Goal: Book appointment/travel/reservation

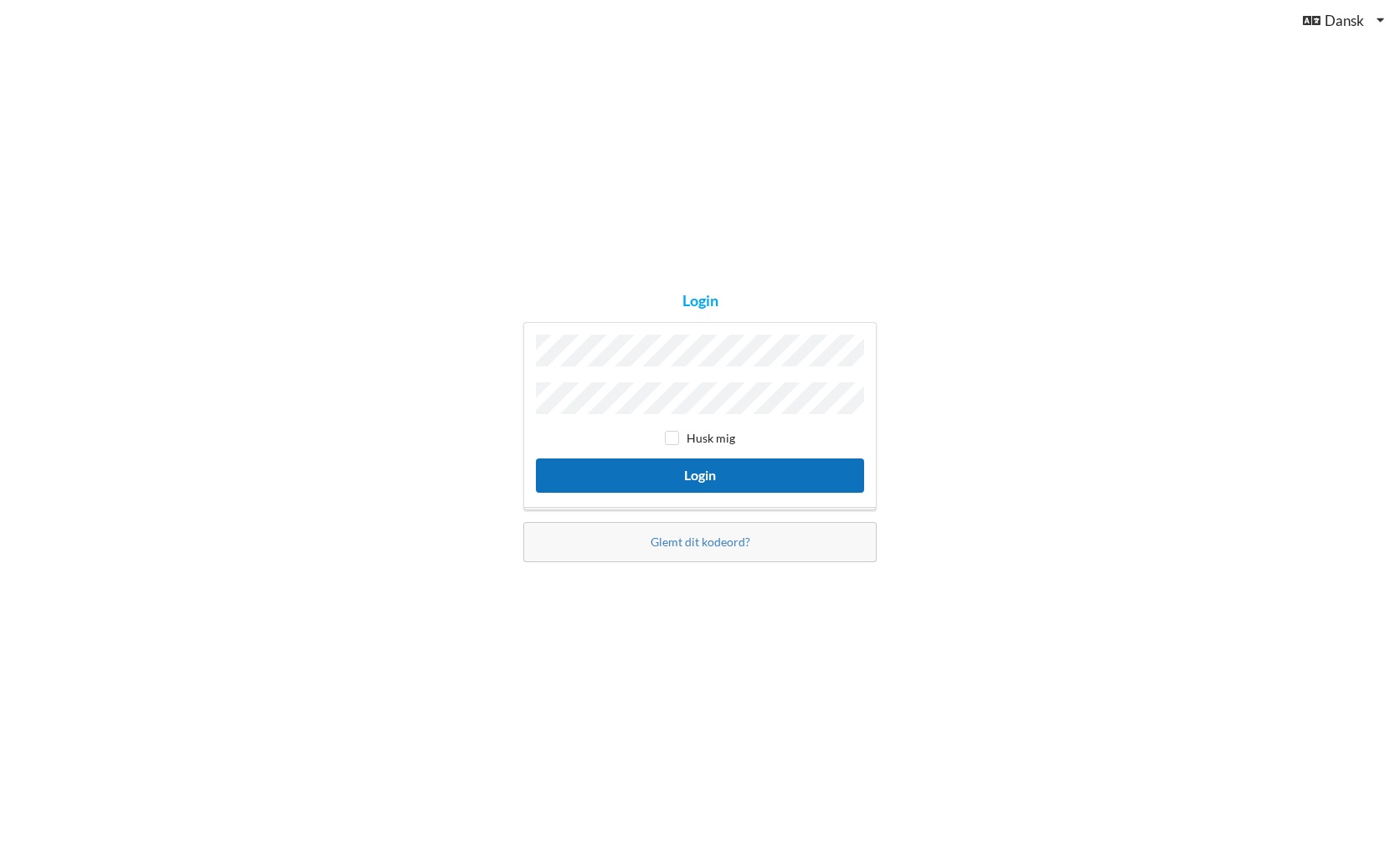
click at [694, 468] on button "Login" at bounding box center [699, 476] width 328 height 34
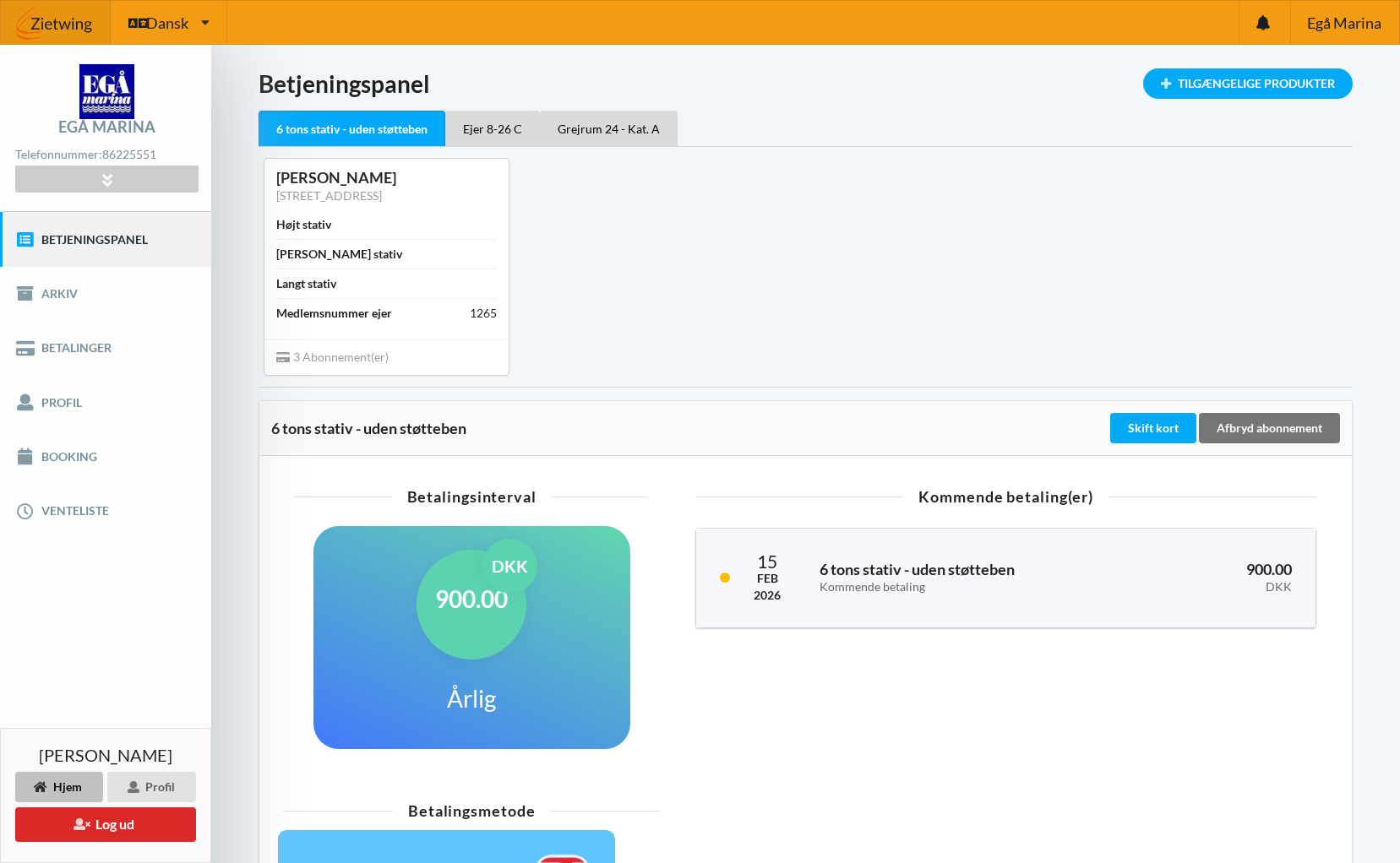
click at [904, 223] on div "Lars nedergaard Højris [STREET_ADDRESS] Højt stativ Bredt stativ Langt stativ M…" at bounding box center [805, 266] width 1118 height 239
click at [477, 130] on div "Ejer 8-26 C" at bounding box center [492, 128] width 94 height 36
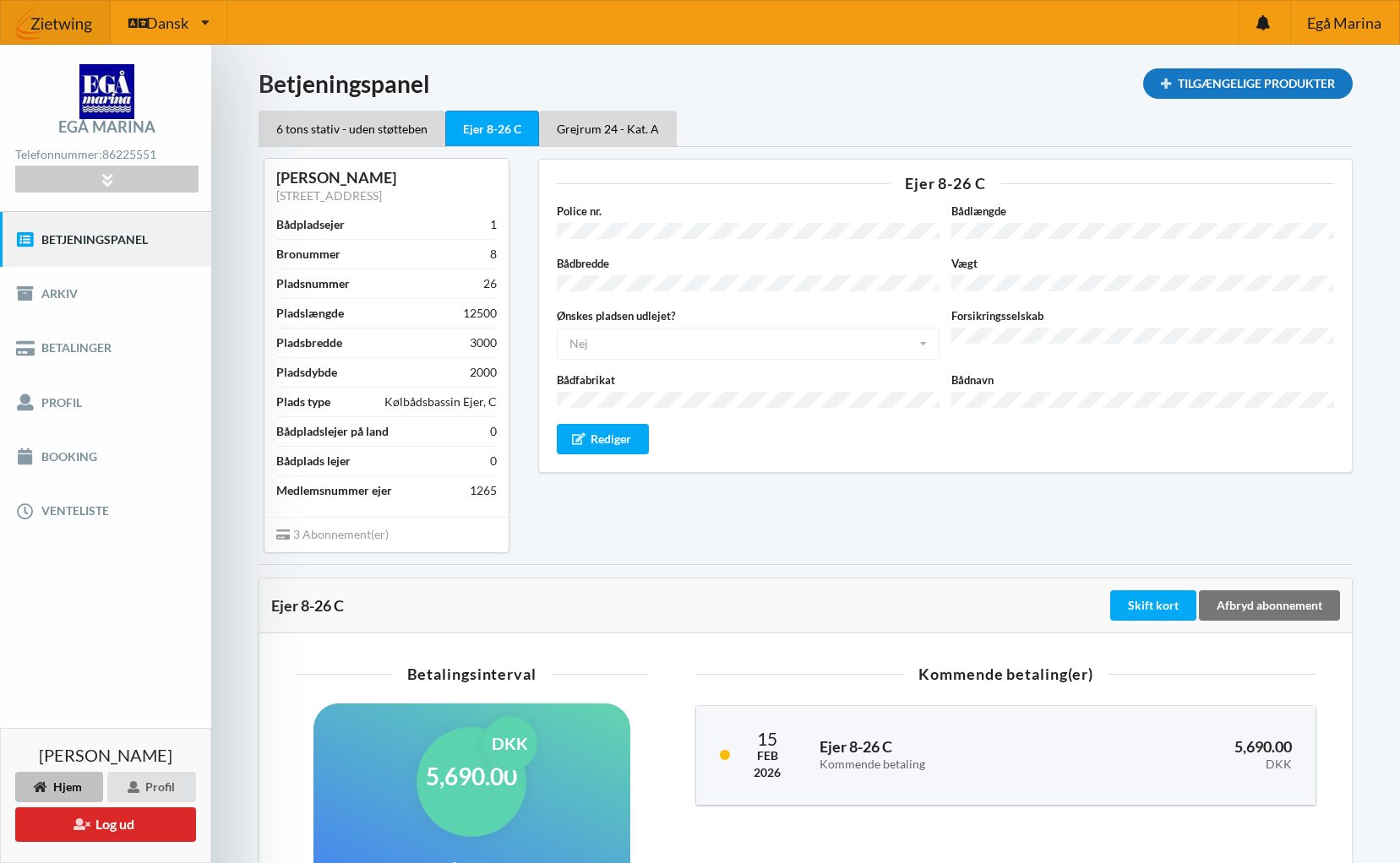
click at [1219, 80] on div "Tilgængelige Produkter" at bounding box center [1248, 83] width 210 height 30
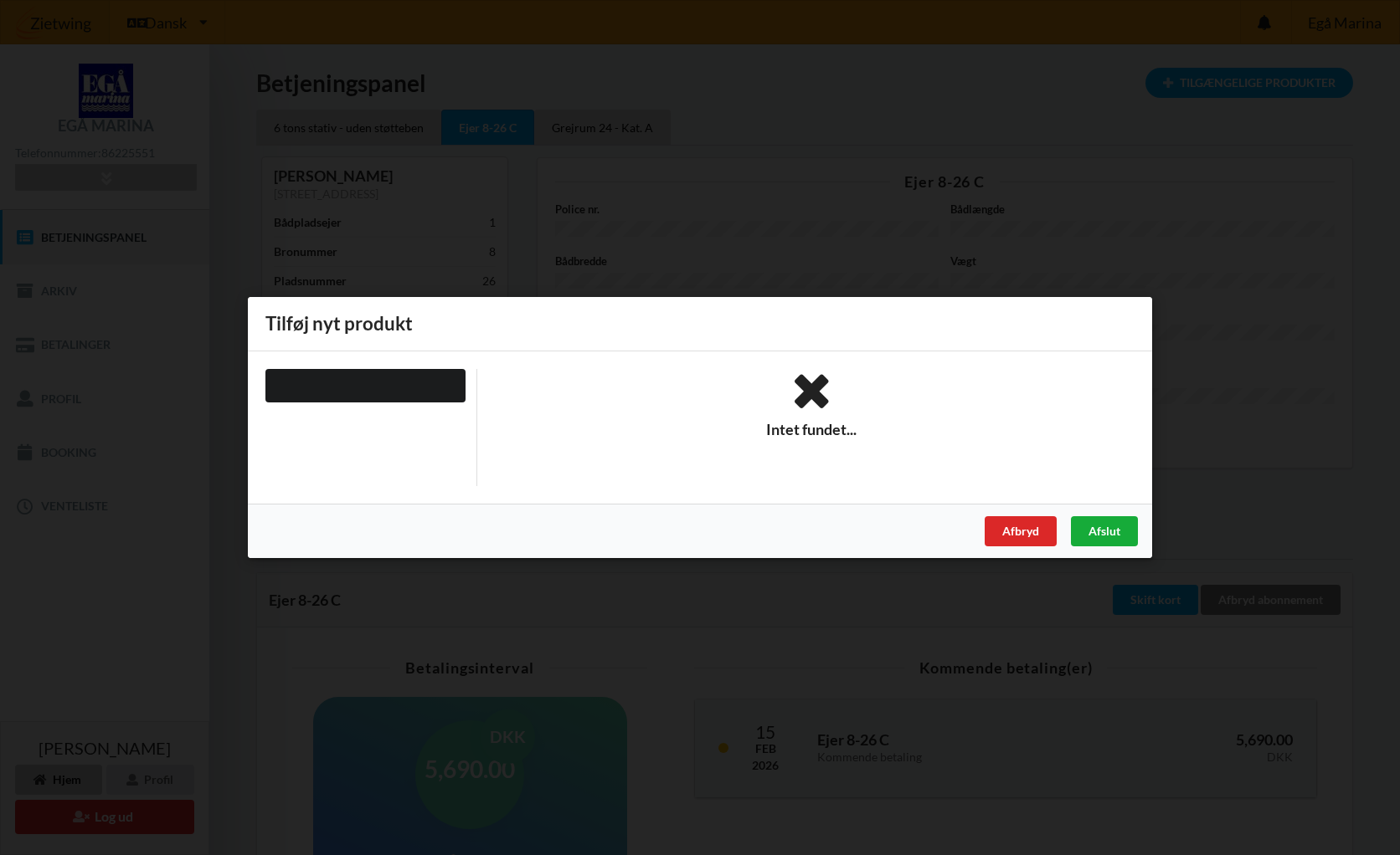
click at [1103, 534] on div "Afslut" at bounding box center [1104, 531] width 67 height 30
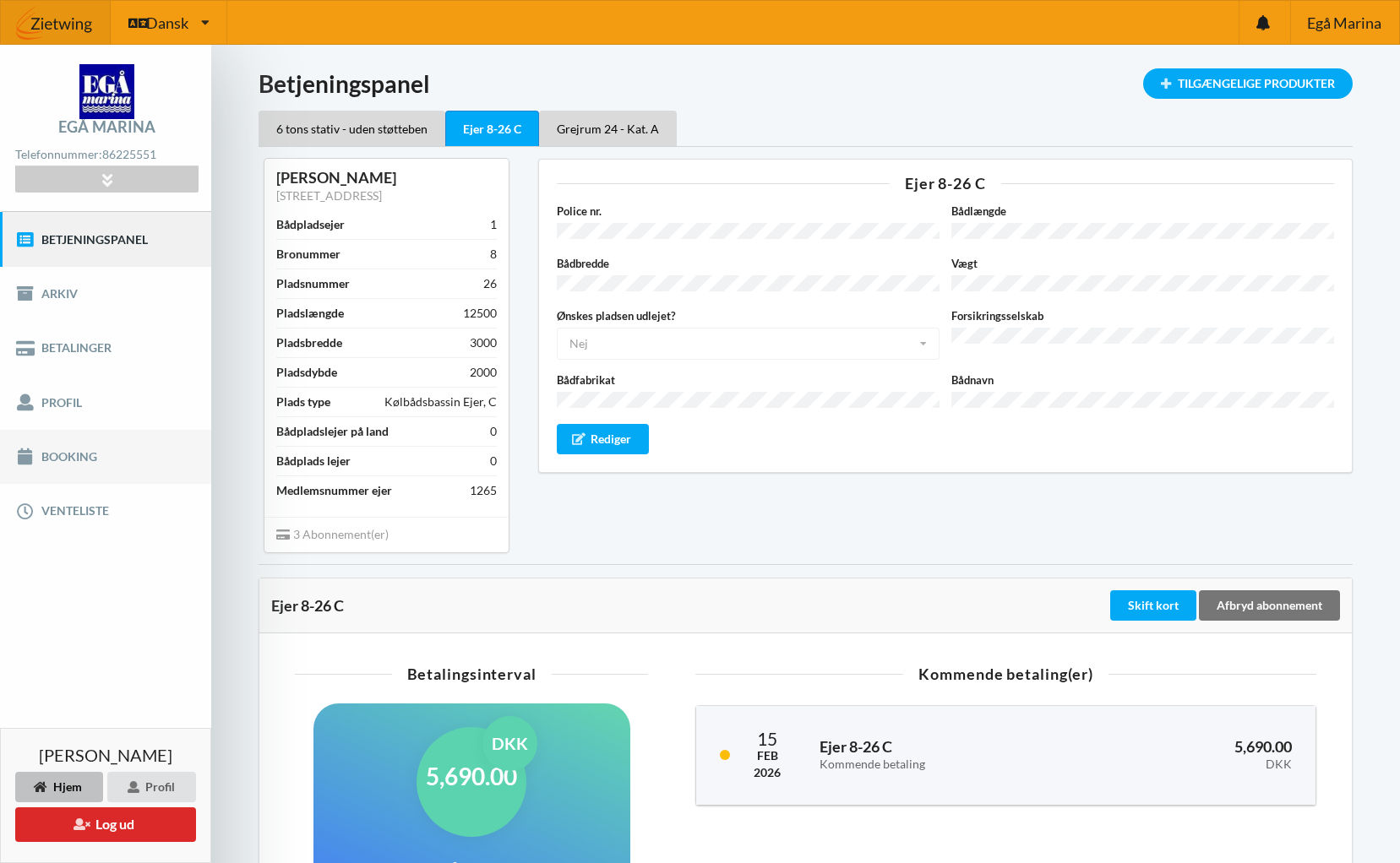
click at [67, 456] on link "Booking" at bounding box center [105, 456] width 212 height 54
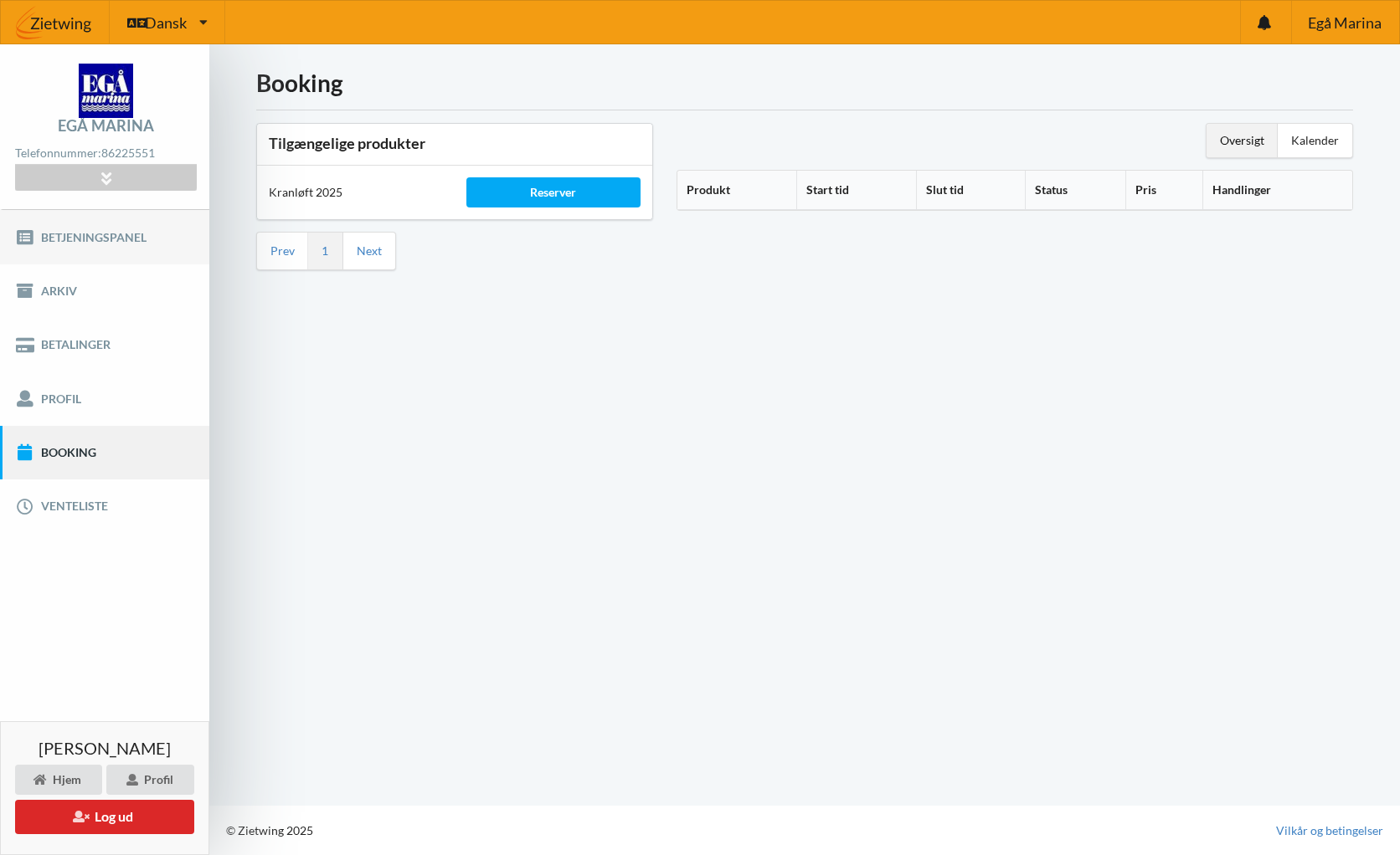
click at [100, 236] on link "Betjeningspanel" at bounding box center [104, 236] width 210 height 54
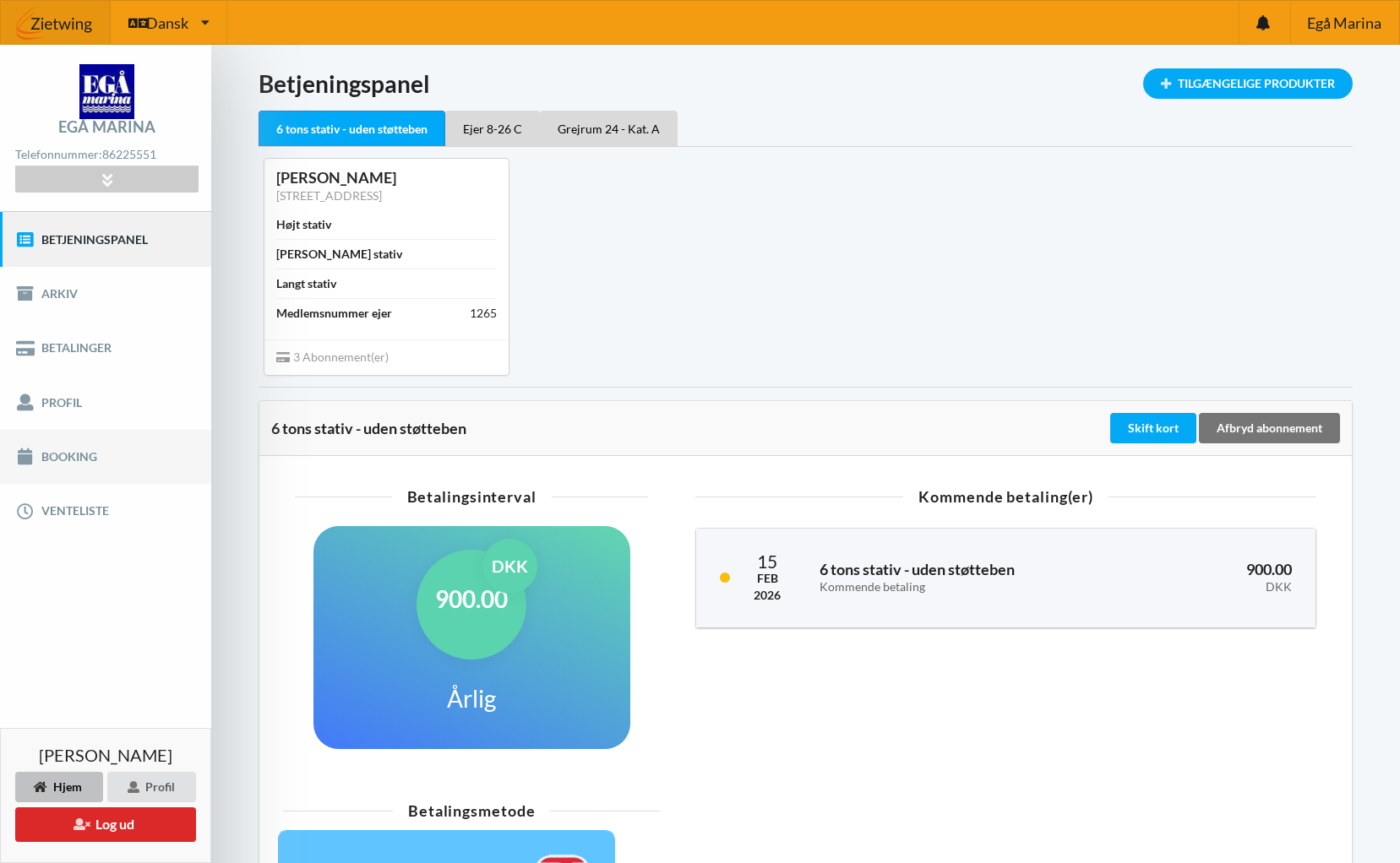
click at [67, 453] on link "Booking" at bounding box center [105, 456] width 212 height 54
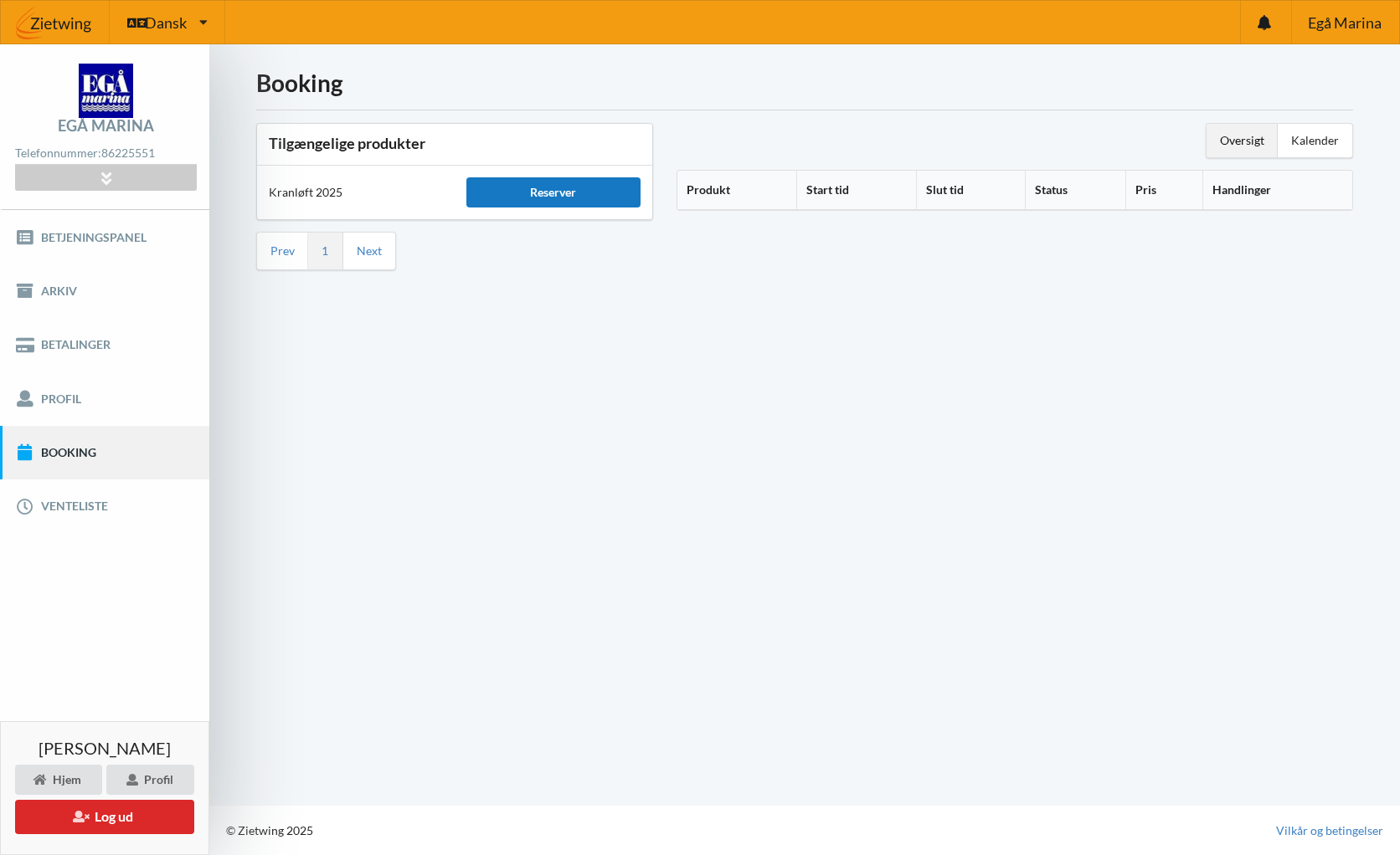
click at [539, 194] on div "Reserver" at bounding box center [554, 192] width 174 height 30
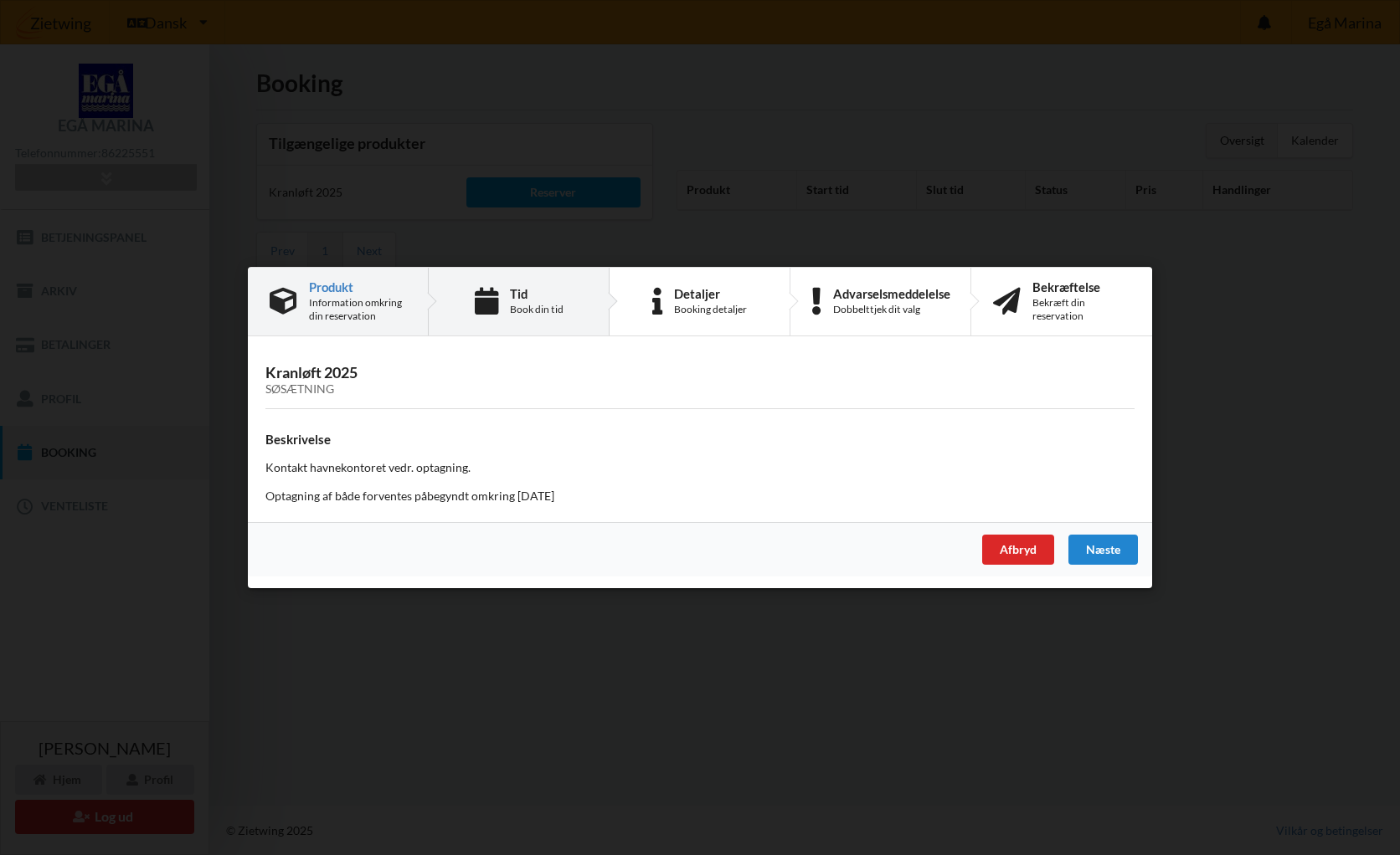
click at [518, 303] on div "Book din tid" at bounding box center [537, 310] width 54 height 14
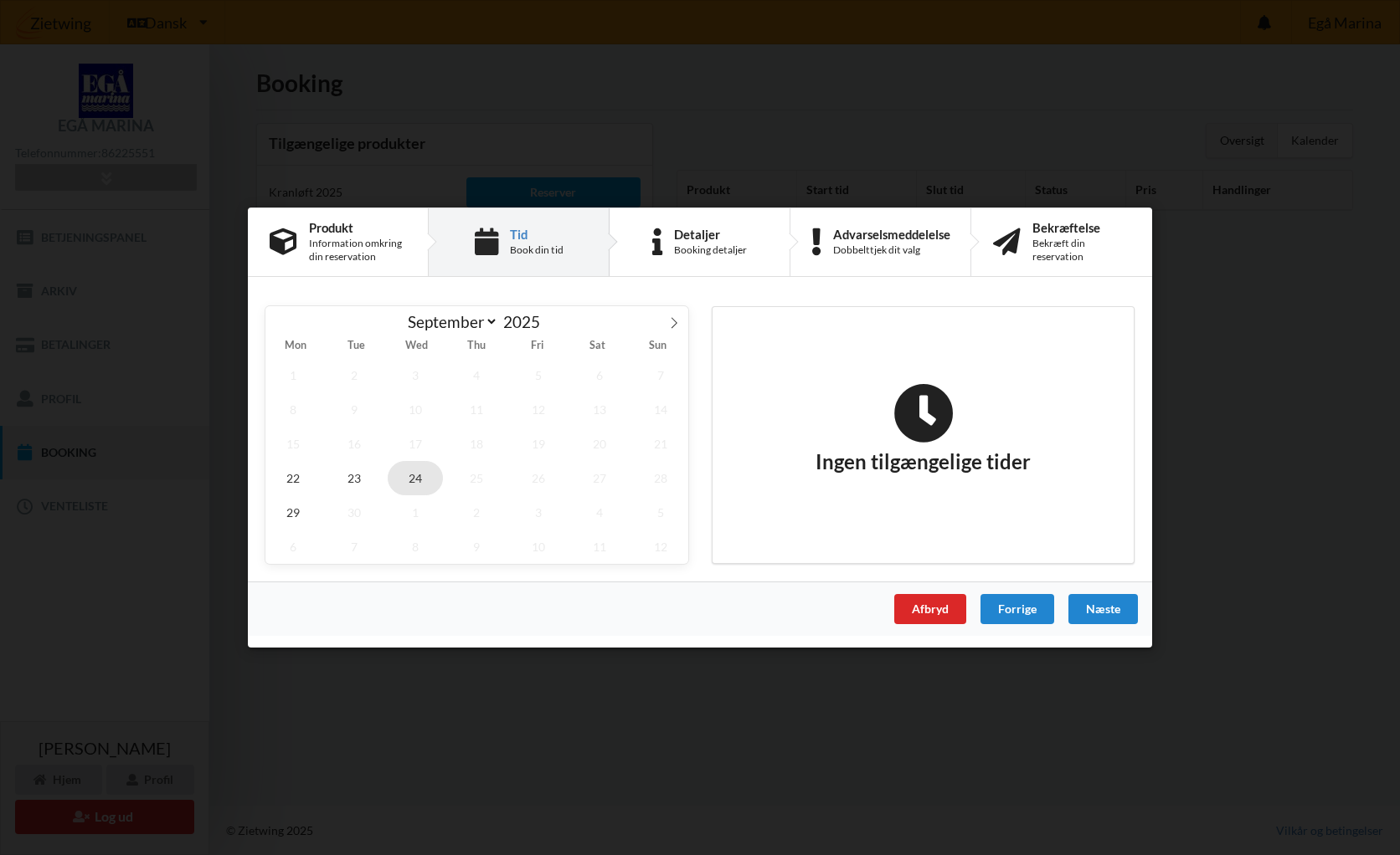
click at [409, 479] on span "24" at bounding box center [415, 478] width 55 height 34
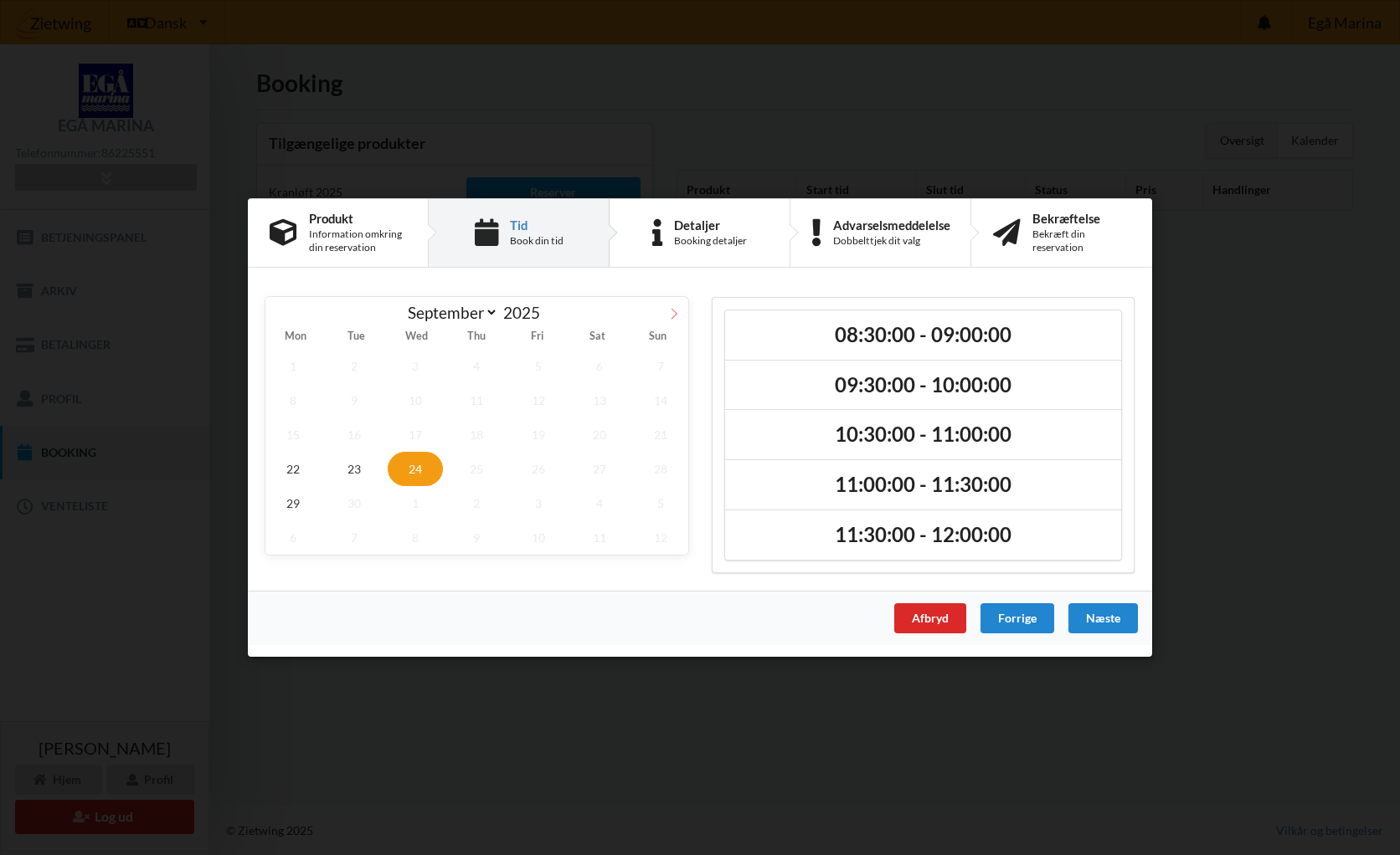
click at [671, 314] on icon at bounding box center [674, 313] width 12 height 12
select select "9"
click at [298, 436] on span "13" at bounding box center [292, 435] width 55 height 34
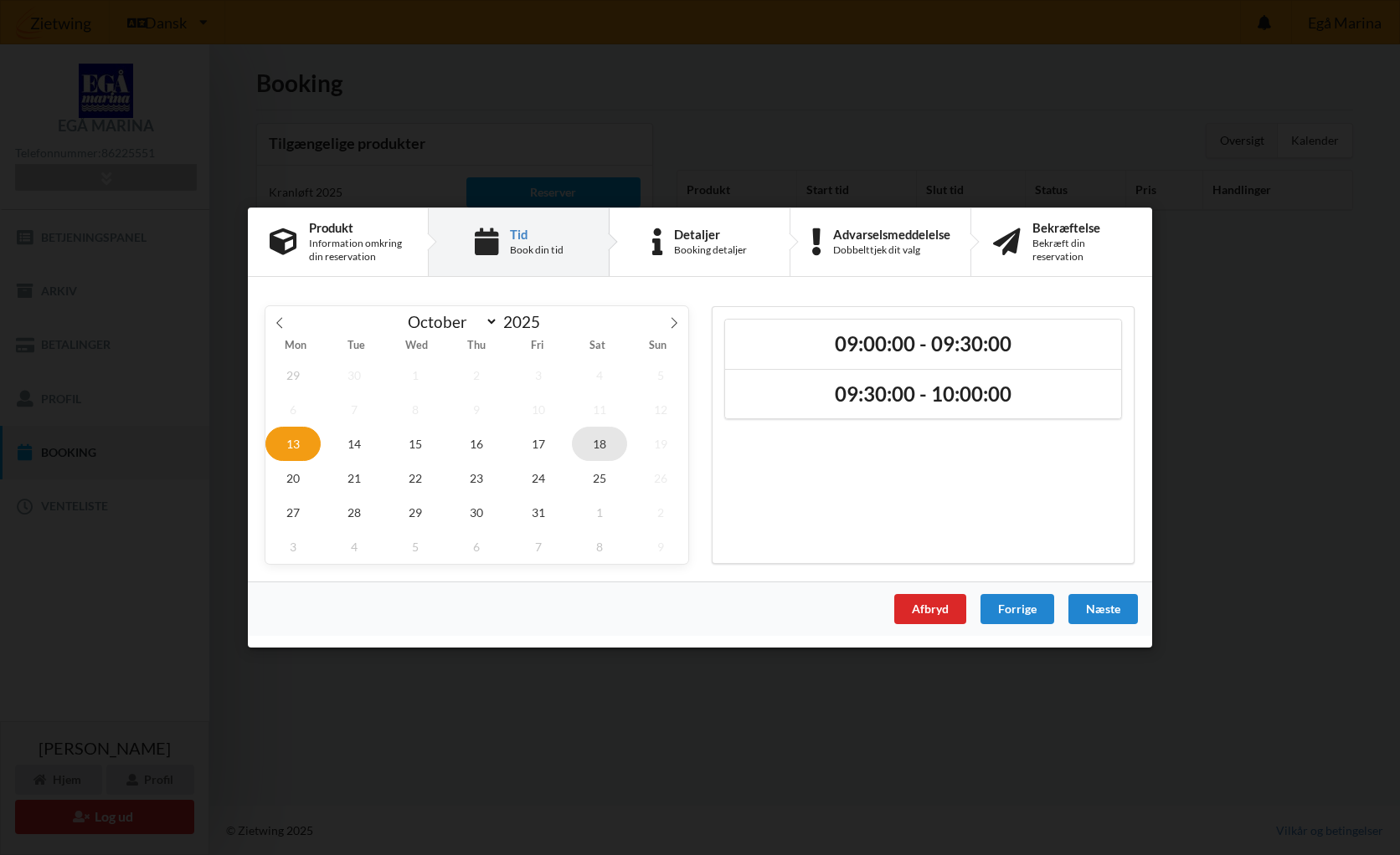
click at [596, 441] on span "18" at bounding box center [599, 444] width 55 height 34
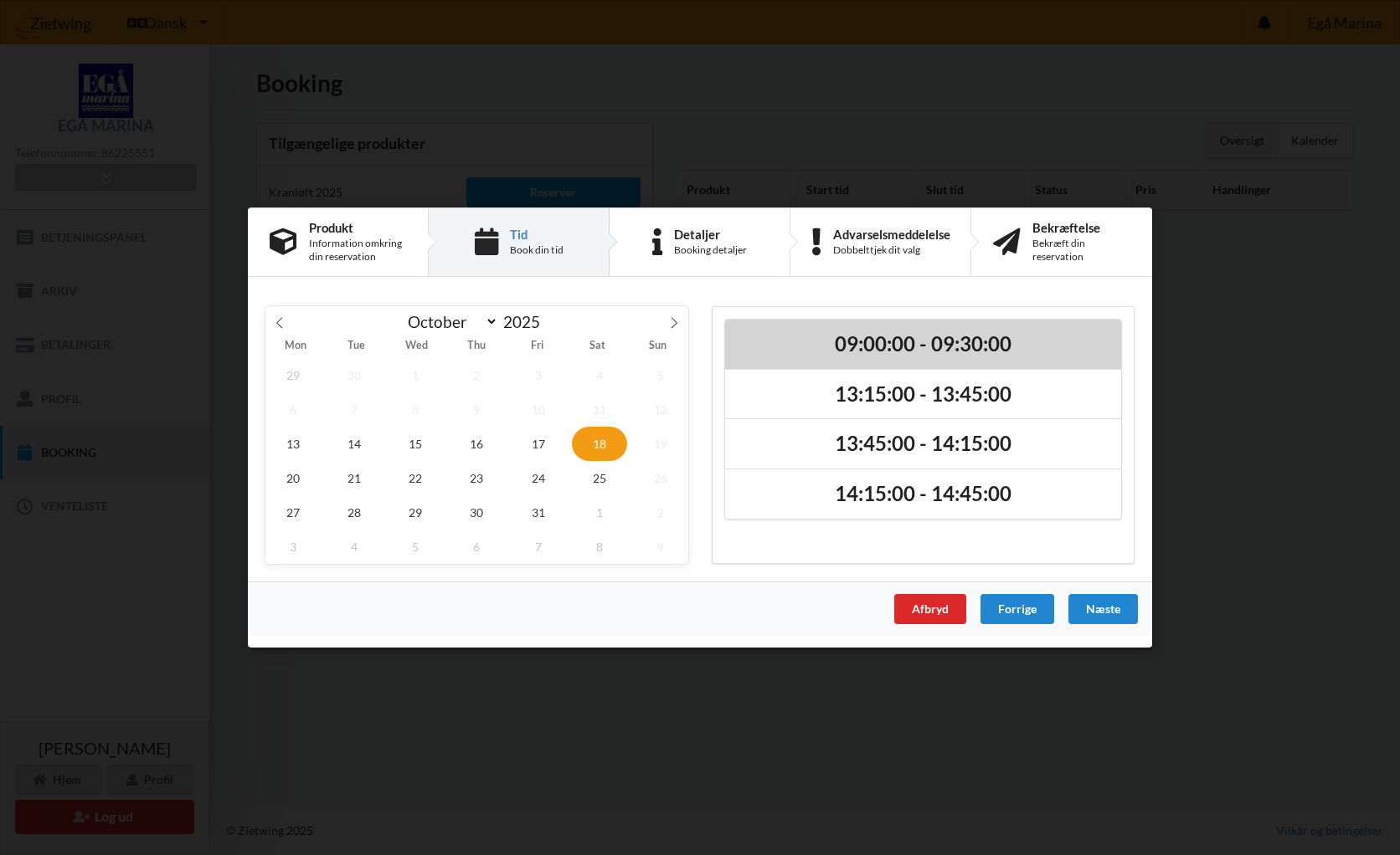
click at [856, 348] on h2 "09:00:00 - 09:30:00" at bounding box center [922, 344] width 372 height 26
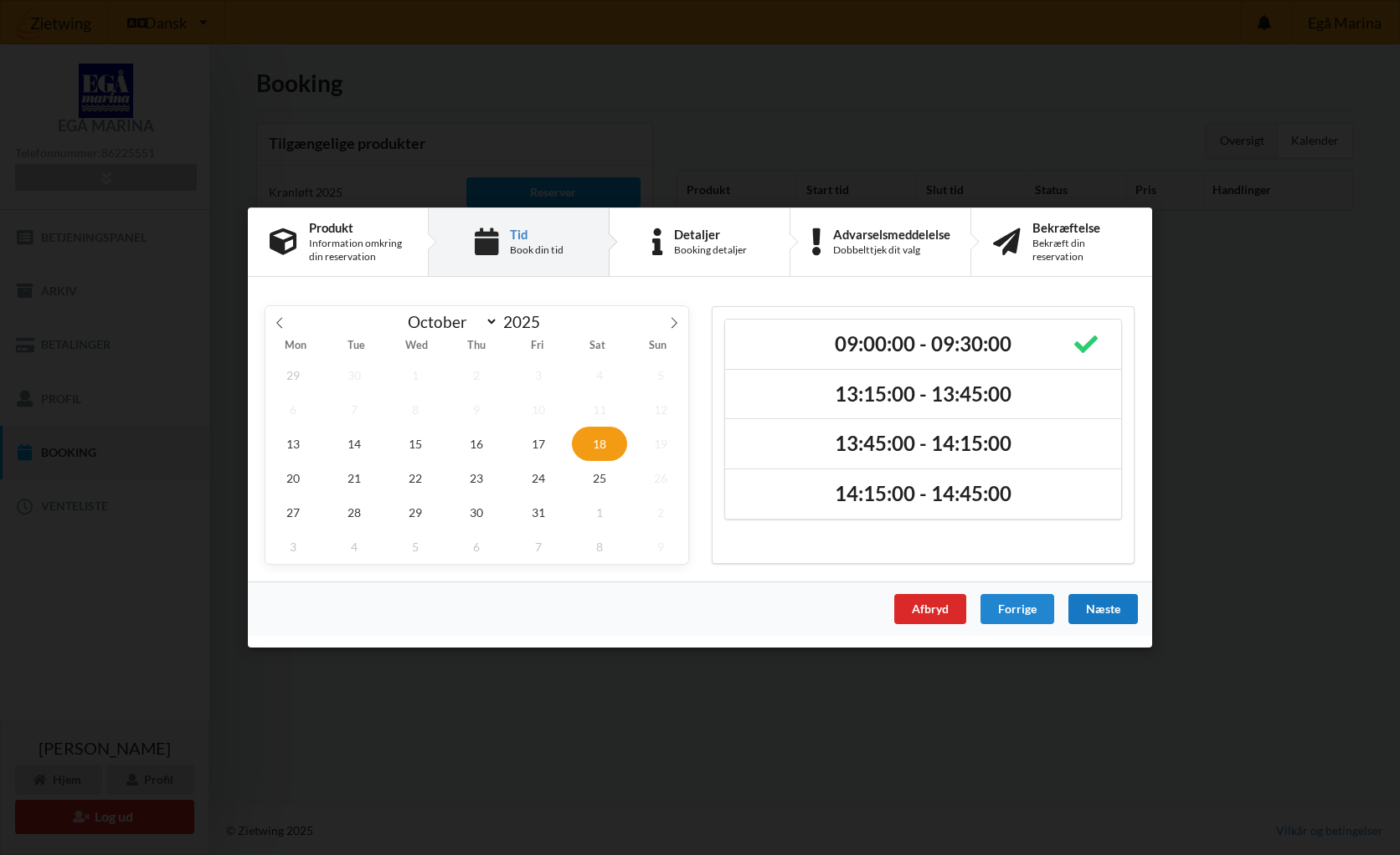
click at [1100, 608] on div "Næste" at bounding box center [1103, 609] width 70 height 30
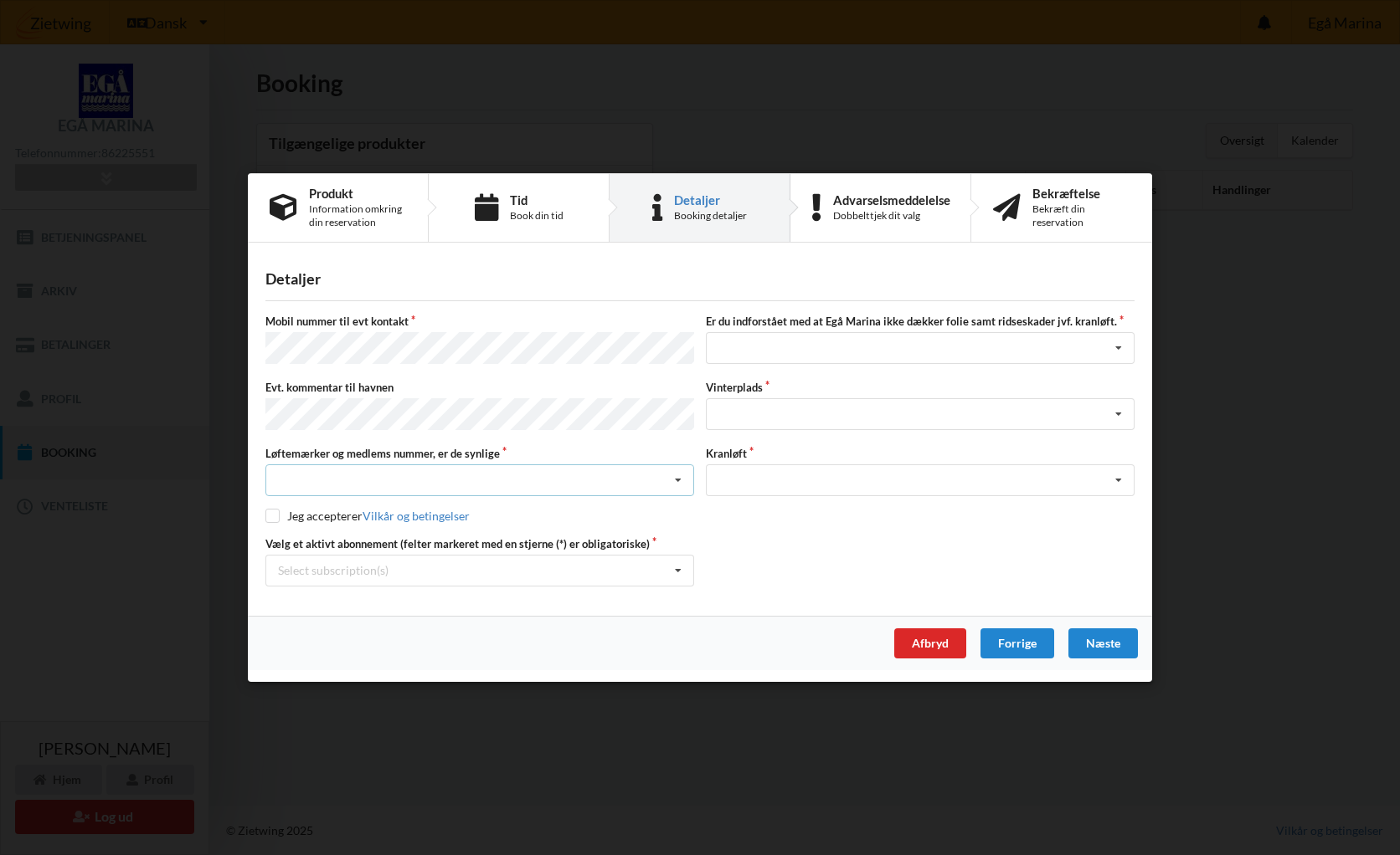
click at [281, 469] on div "Nej, jeg kontakter havnekontoret inden løftet Ja, mine mærker er synlige og int…" at bounding box center [479, 480] width 429 height 32
click at [352, 534] on div "Ja, mine mærker er synlige og intakte" at bounding box center [479, 542] width 427 height 31
click at [276, 521] on div "Mobil nummer til evt kontakt Er du indforstået med at Egå Marina ikke dækker fo…" at bounding box center [699, 450] width 869 height 273
click at [371, 567] on div "Select subscription(s)" at bounding box center [333, 571] width 111 height 15
click at [338, 592] on div "* Ejer 8-26 C" at bounding box center [479, 602] width 427 height 31
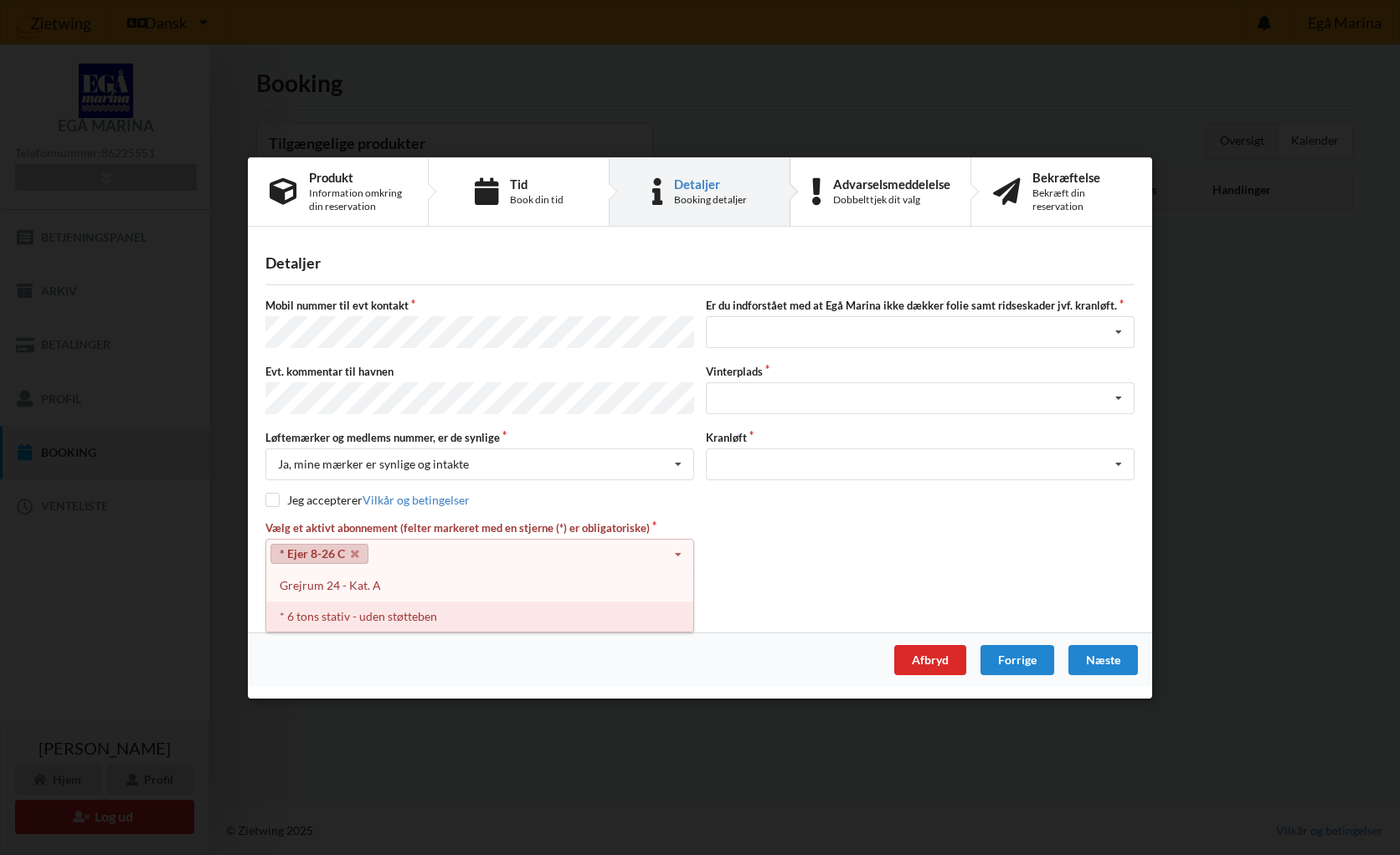
click at [335, 609] on div "* 6 tons stativ - uden støtteben" at bounding box center [479, 615] width 427 height 31
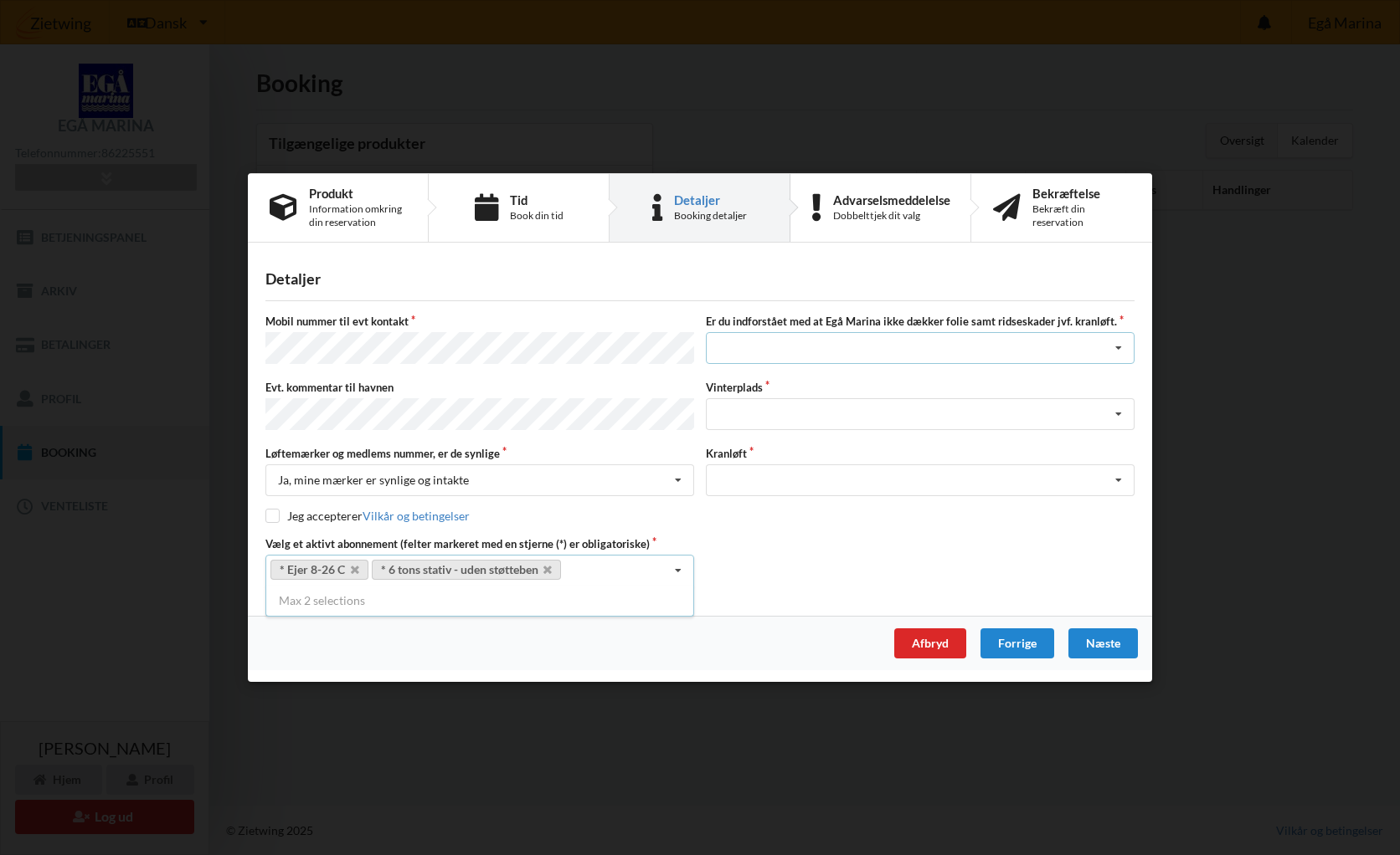
click at [795, 348] on div "Jeg har tæpper med og tager selv ansvaret for eventuelle folie samt ridseskader…" at bounding box center [920, 349] width 429 height 32
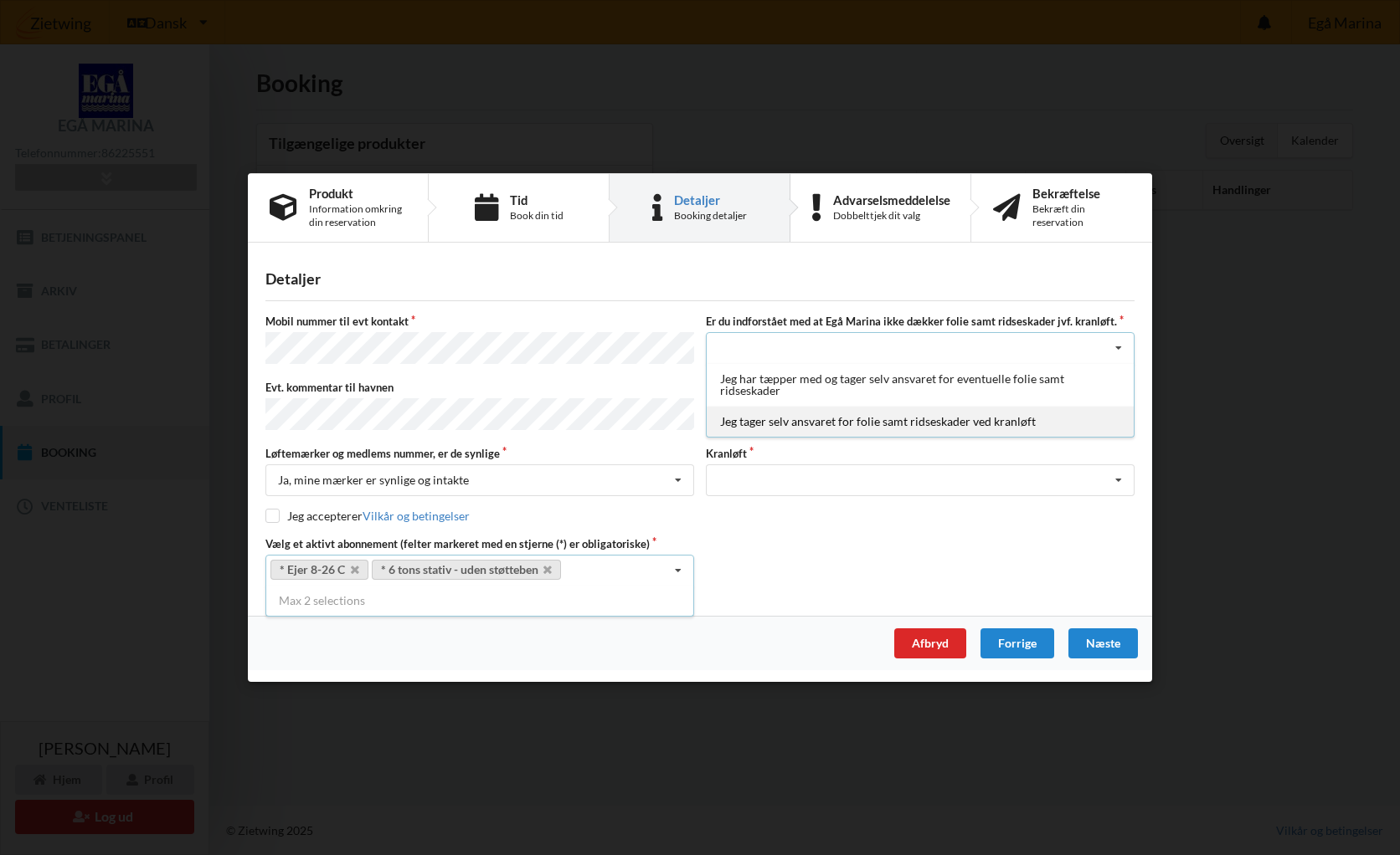
click at [833, 425] on div "Jeg tager selv ansvaret for folie samt ridseskader ved kranløft" at bounding box center [920, 422] width 427 height 31
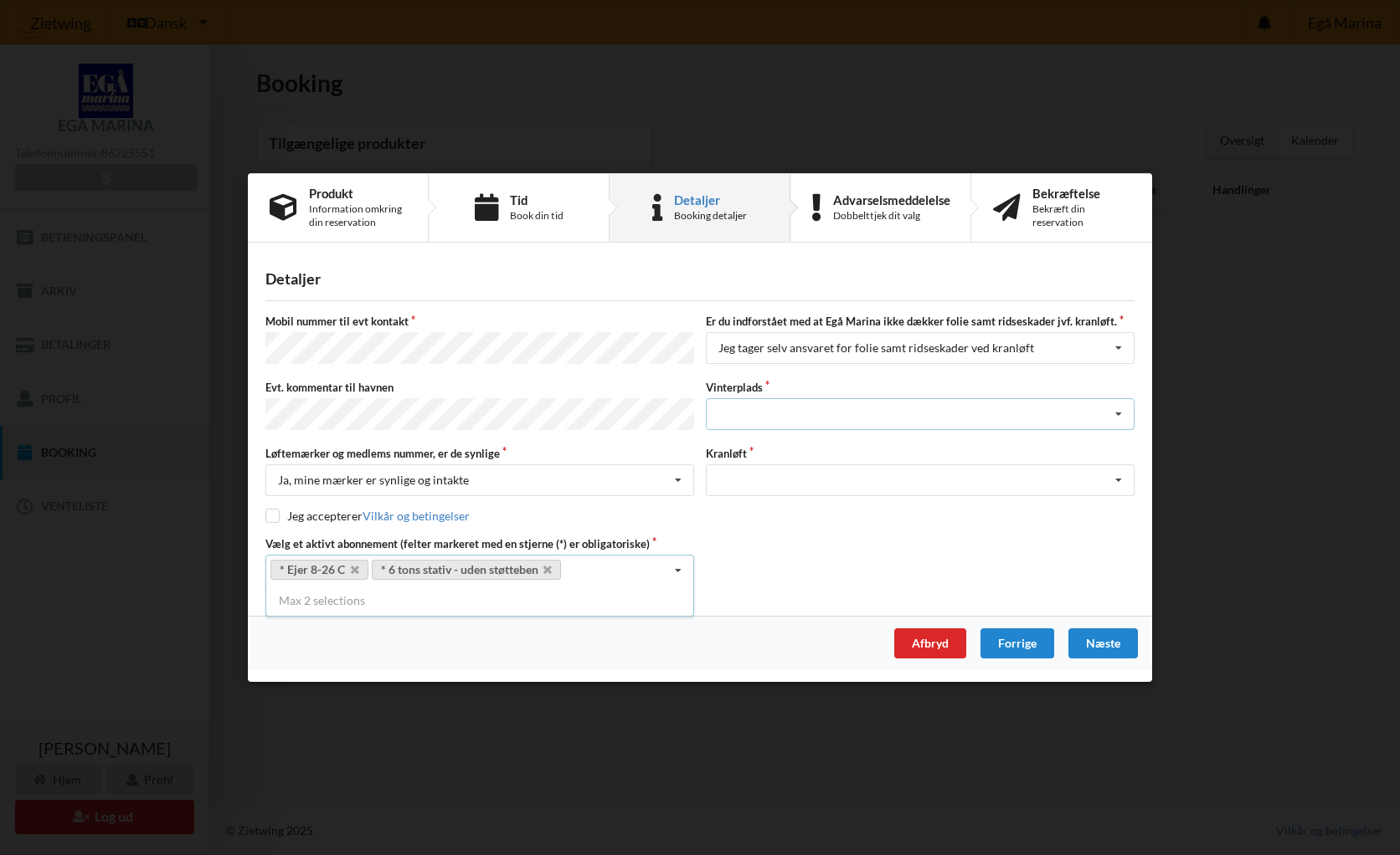
click at [832, 415] on div "Landplads nr. 1 Landplads nr. 2 Landplads nr.3 Landplads nr. 4 Landplads nr. 5 …" at bounding box center [920, 414] width 429 height 32
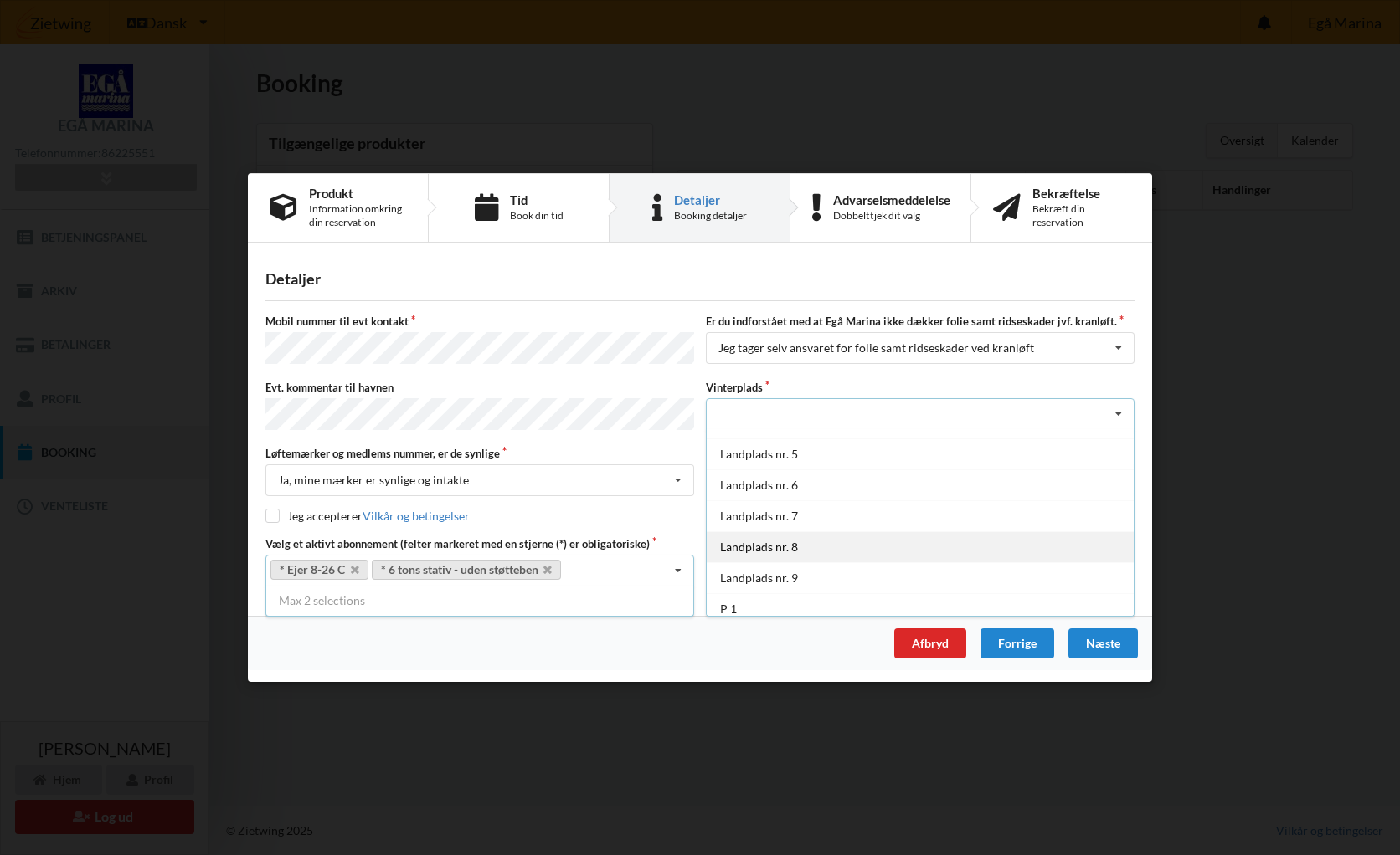
click at [835, 547] on div "Landplads nr. 8" at bounding box center [920, 547] width 427 height 31
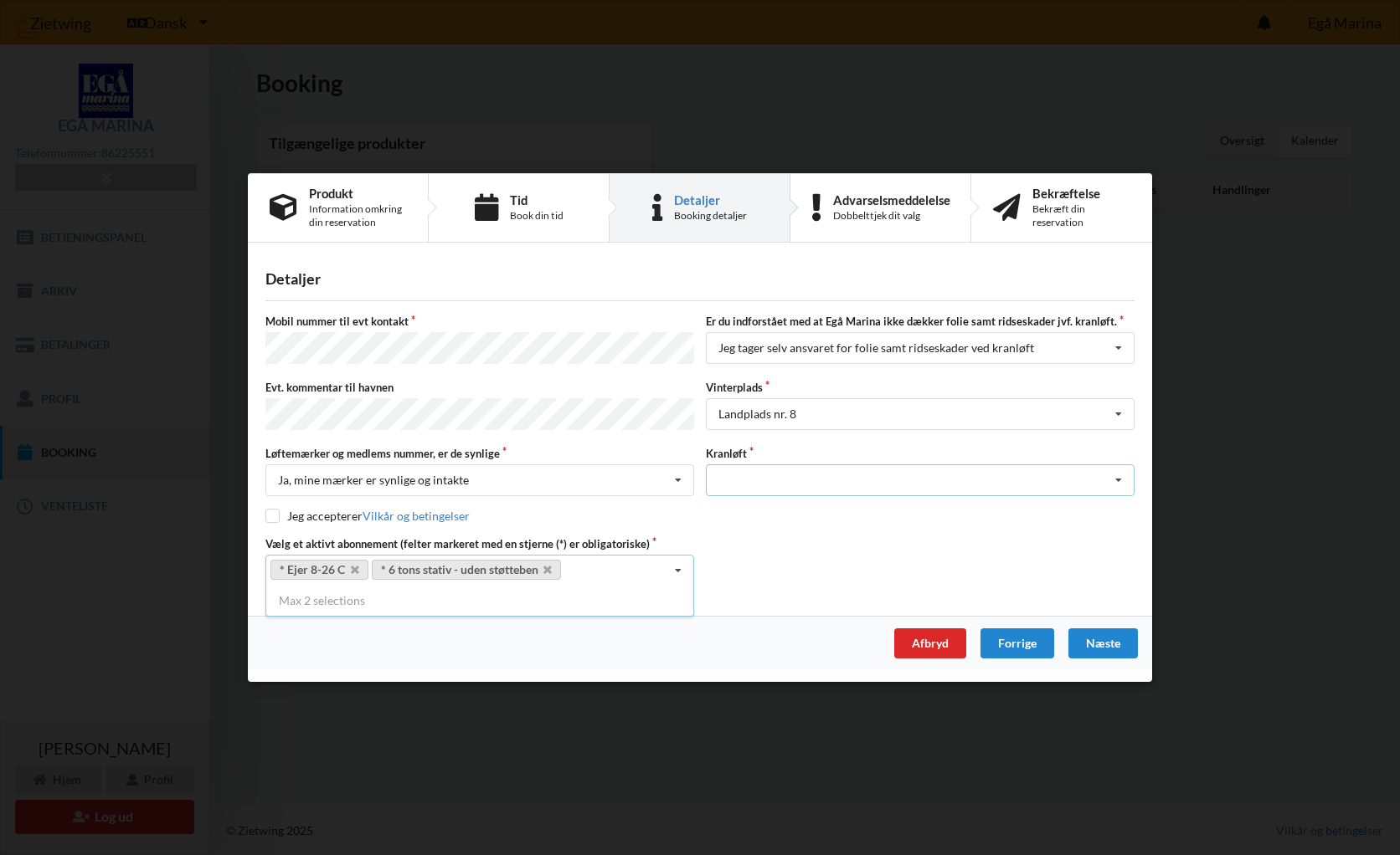
click at [961, 478] on div "Optagning" at bounding box center [920, 480] width 429 height 32
click at [775, 516] on div "Optagning" at bounding box center [920, 511] width 427 height 31
click at [775, 555] on div "Vælg et aktivt abonnement (felter markeret med en stjerne (*) er obligatoriske)…" at bounding box center [700, 561] width 881 height 50
click at [1103, 640] on div "Næste" at bounding box center [1103, 644] width 70 height 30
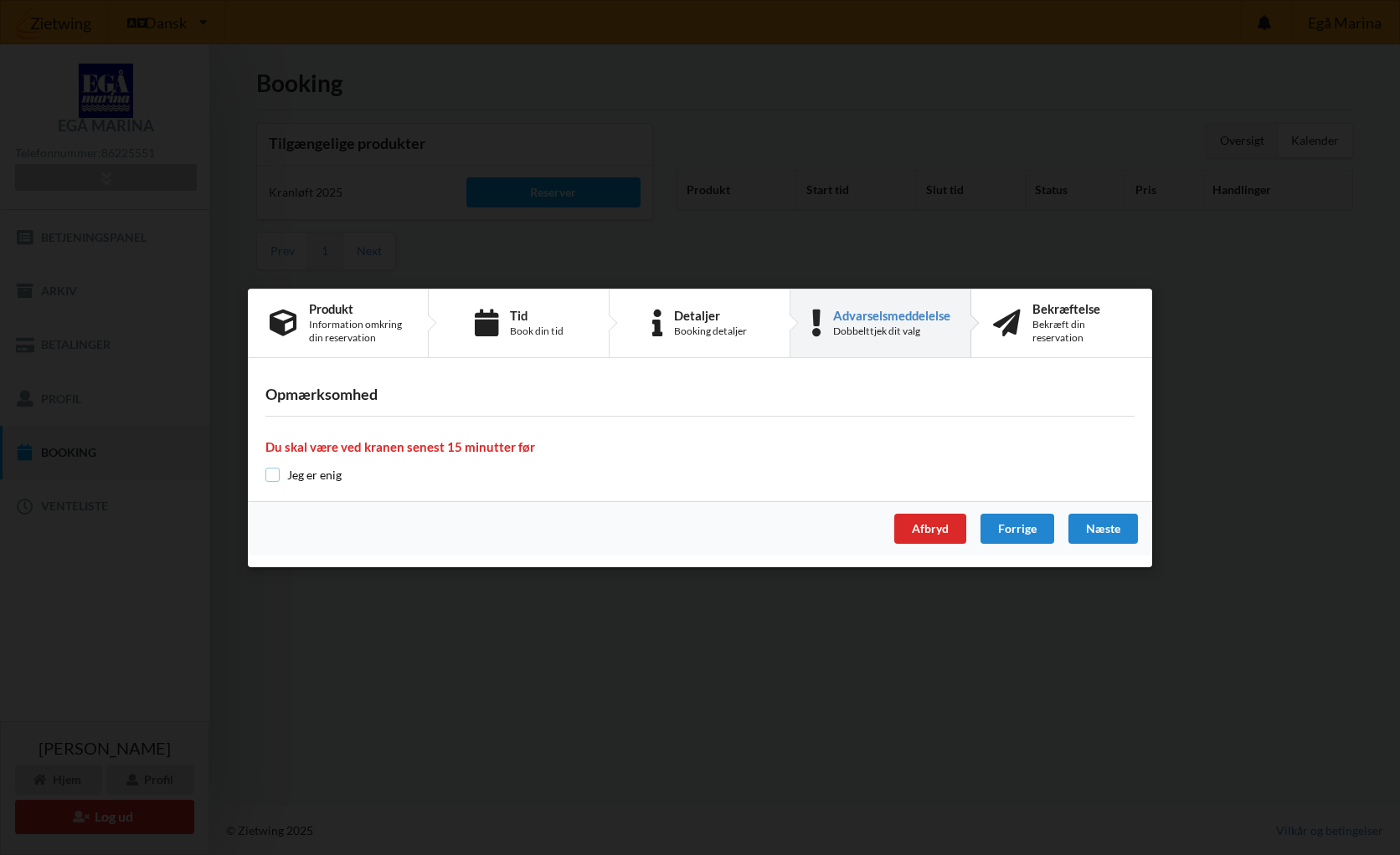
click at [267, 477] on input "checkbox" at bounding box center [272, 475] width 15 height 15
checkbox input "true"
click at [1101, 529] on div "Næste" at bounding box center [1103, 528] width 70 height 30
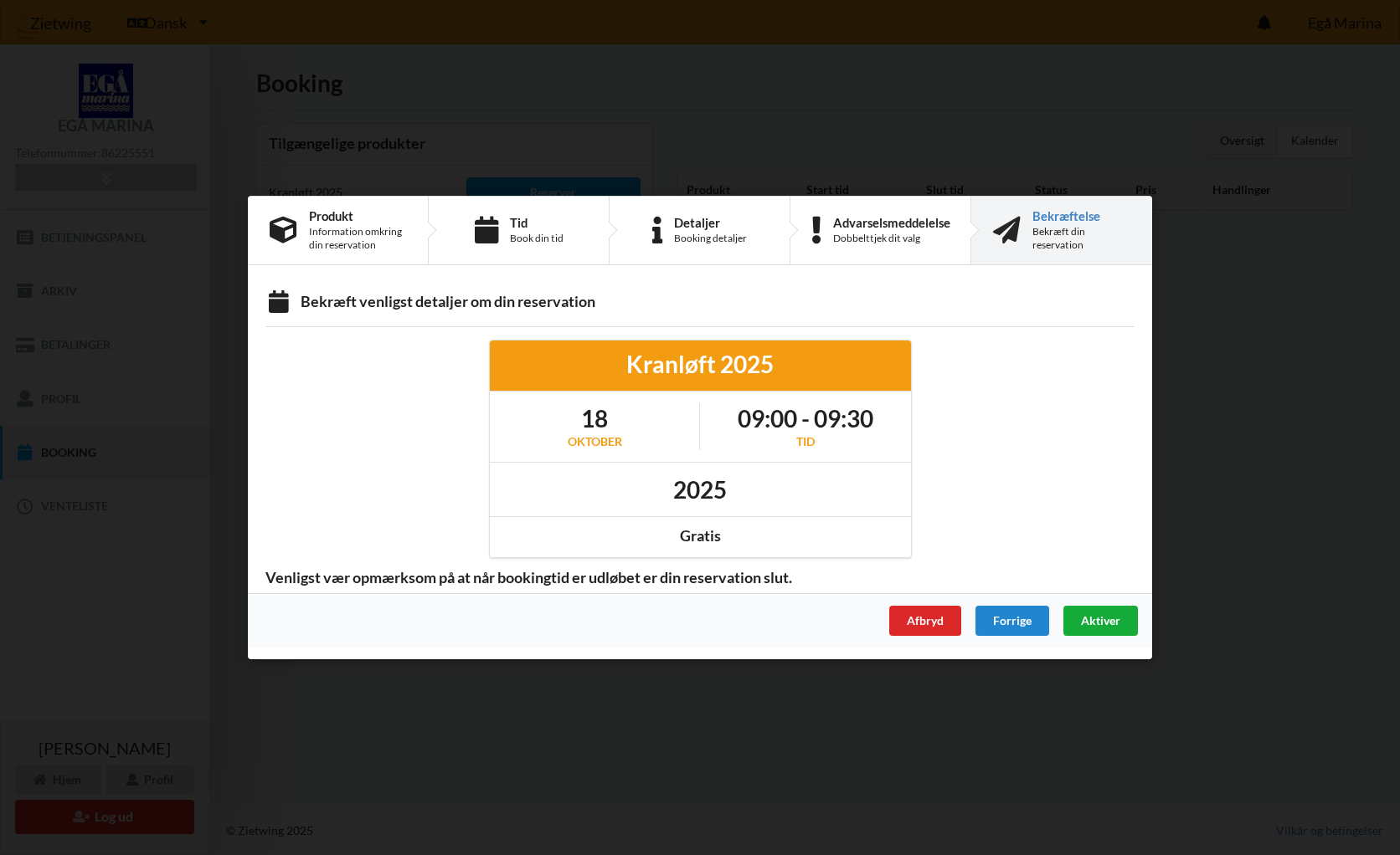
click at [1101, 624] on span "Aktiver" at bounding box center [1099, 621] width 39 height 15
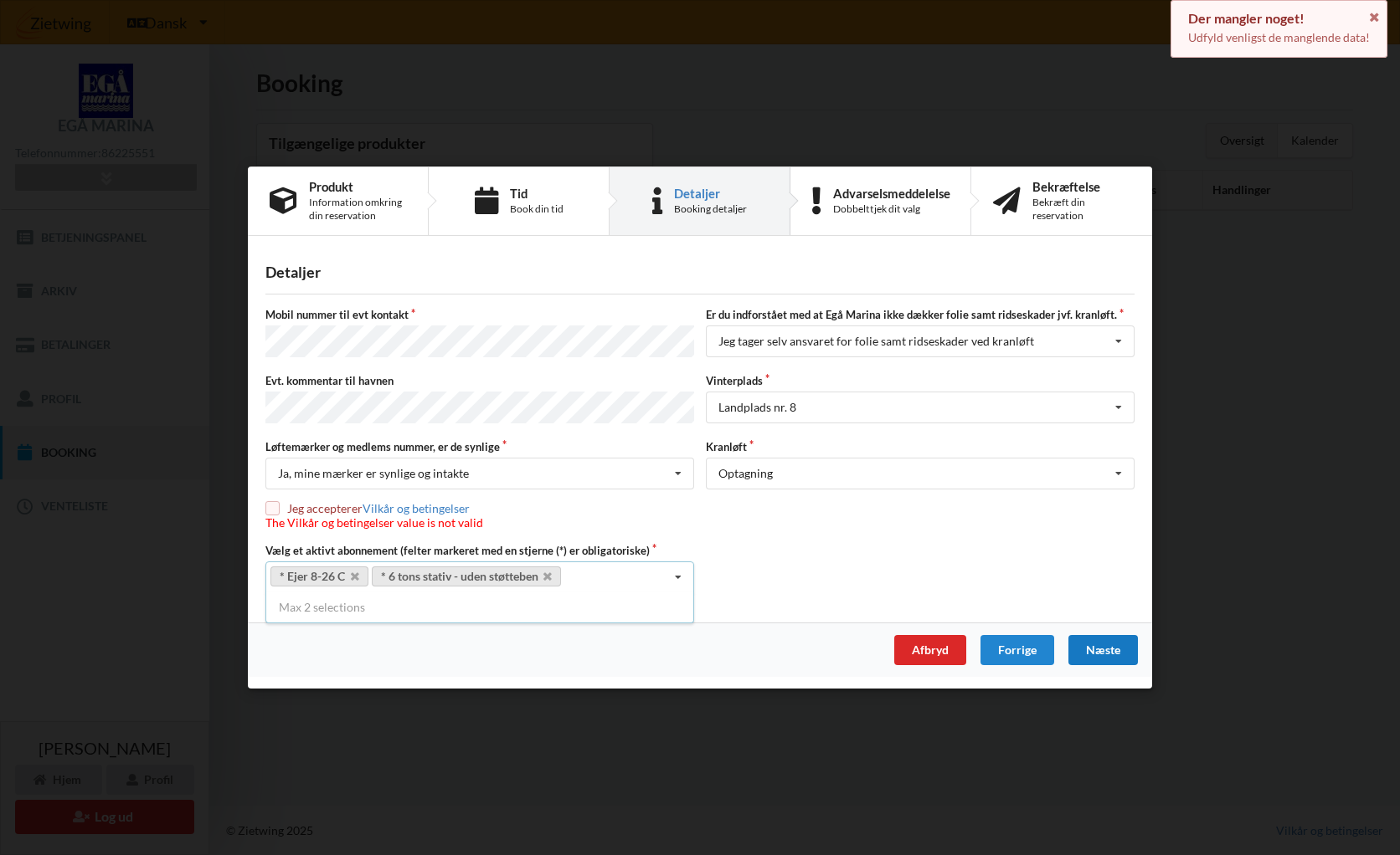
click at [274, 509] on input "checkbox" at bounding box center [272, 508] width 15 height 15
checkbox input "true"
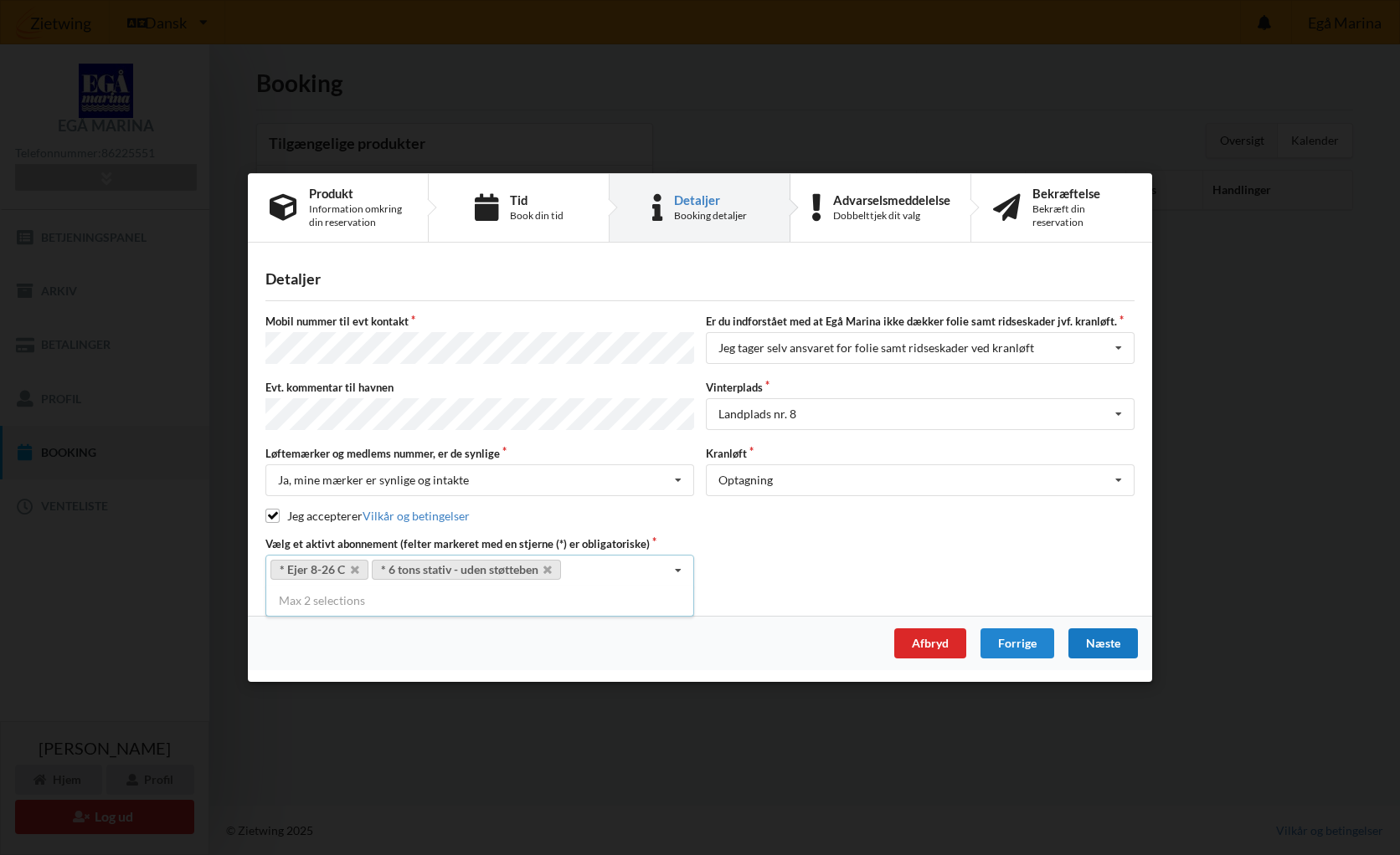
click at [1109, 641] on div "Næste" at bounding box center [1103, 644] width 70 height 30
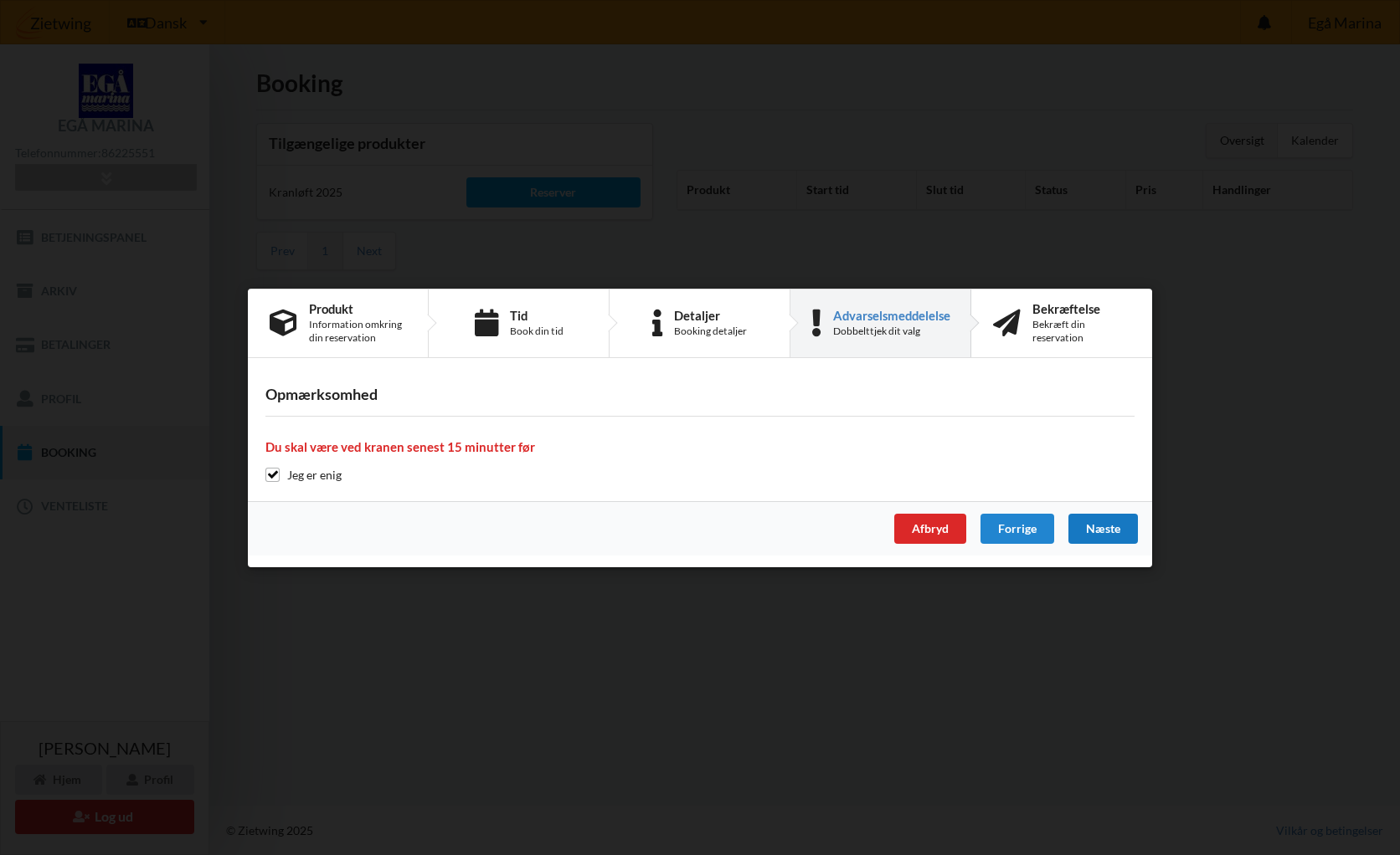
click at [1095, 532] on div "Næste" at bounding box center [1103, 528] width 70 height 30
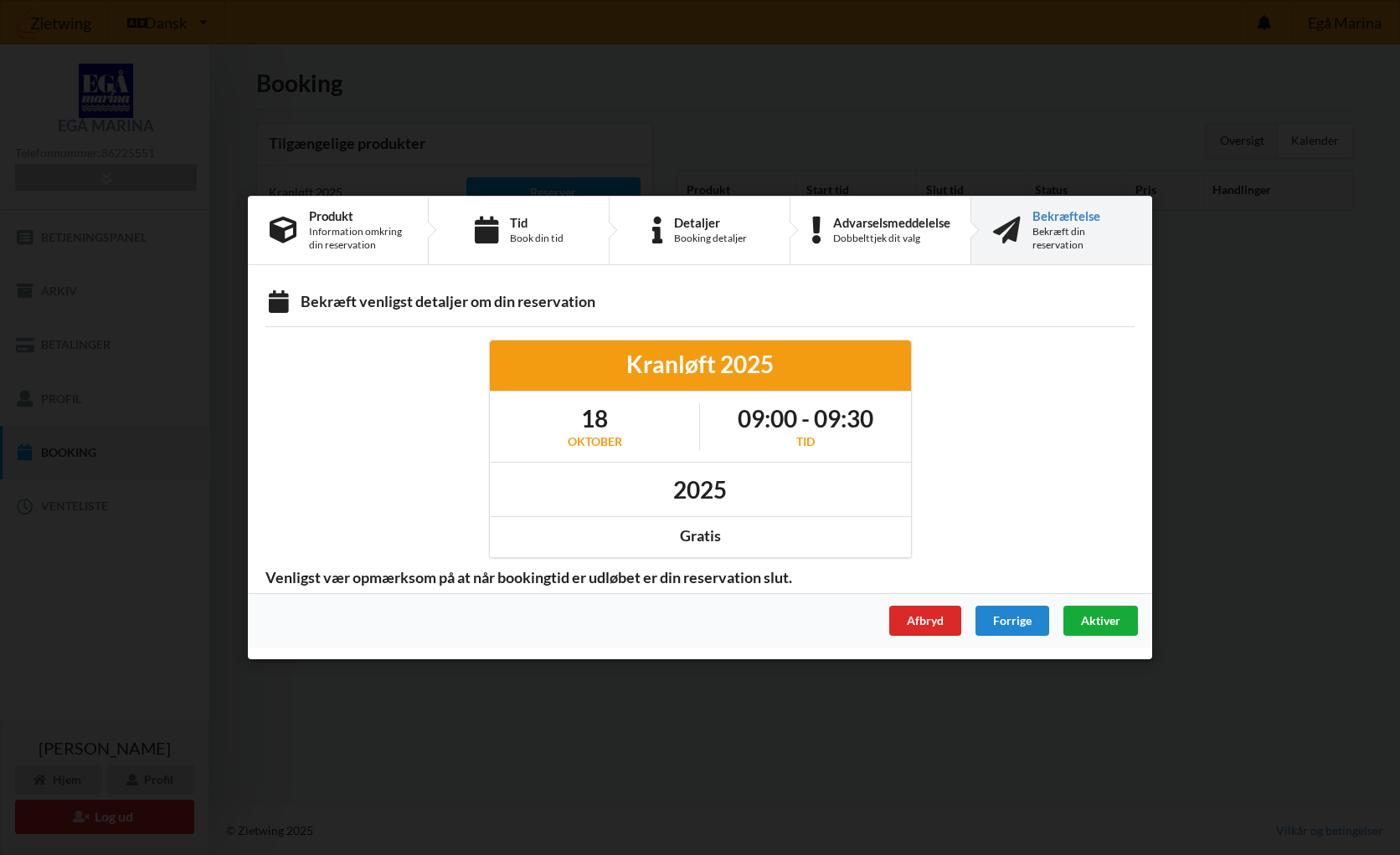
click at [1102, 620] on span "Aktiver" at bounding box center [1099, 621] width 39 height 15
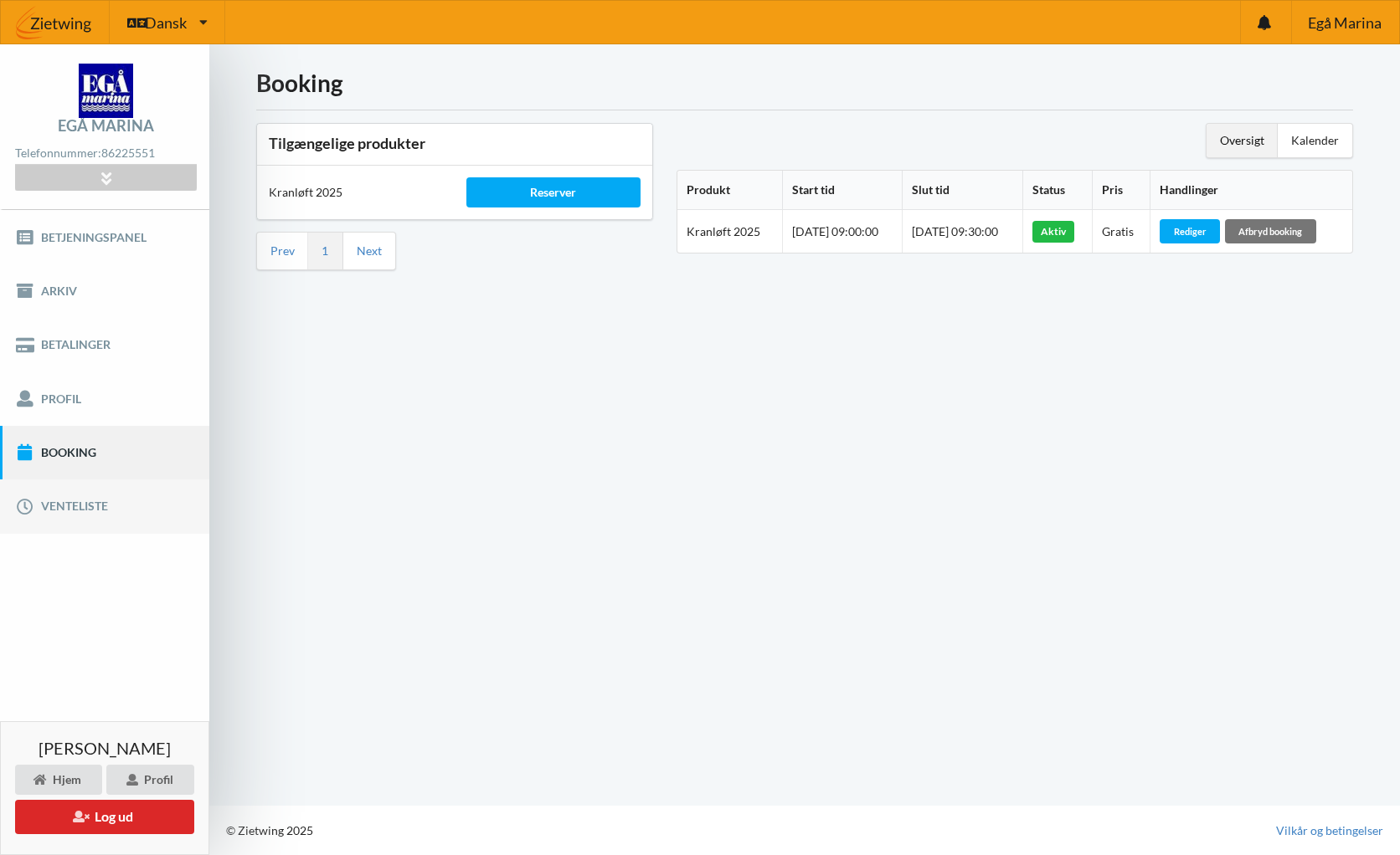
click at [59, 511] on link "Venteliste" at bounding box center [104, 506] width 210 height 54
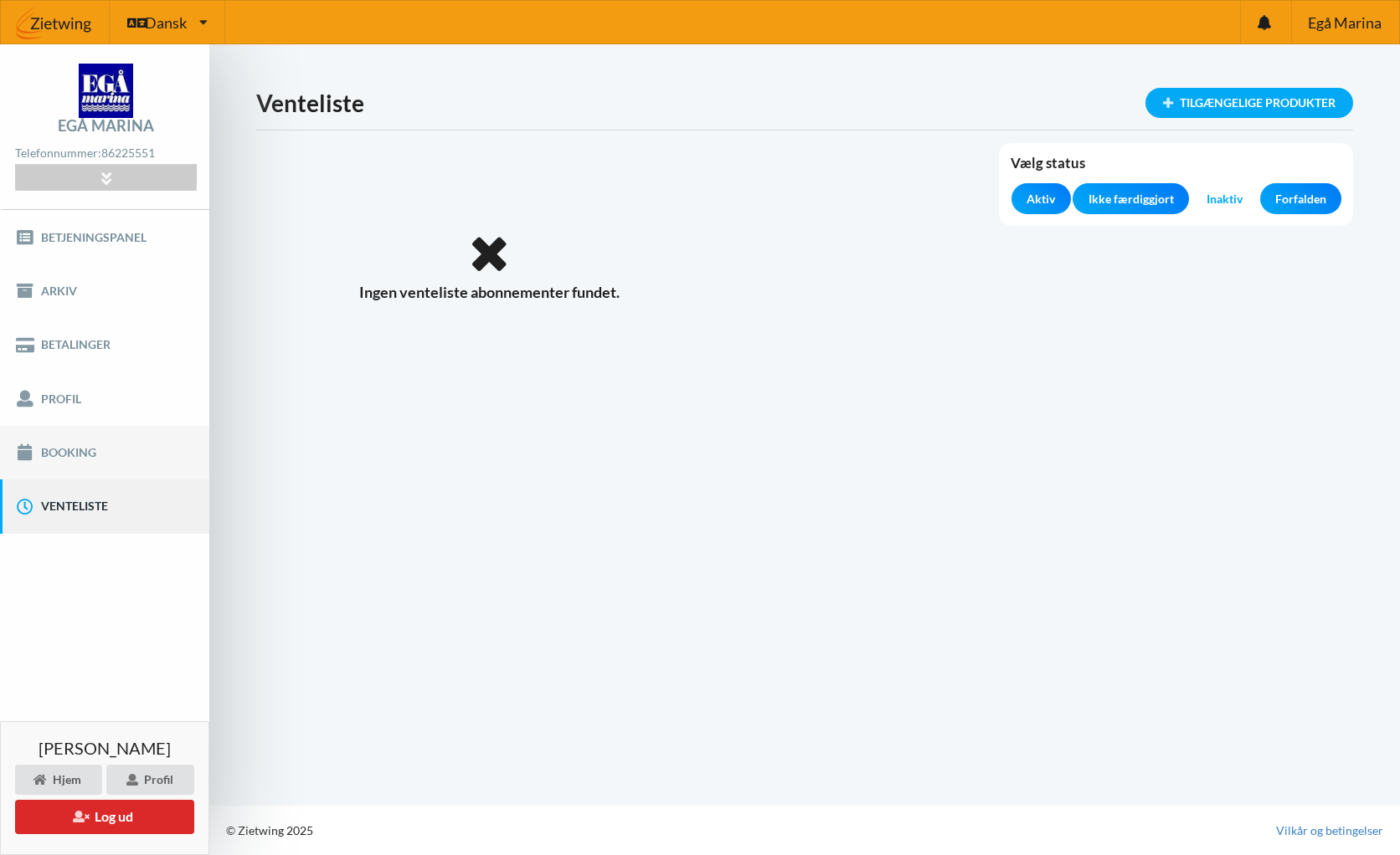
click at [58, 457] on link "Booking" at bounding box center [104, 452] width 210 height 54
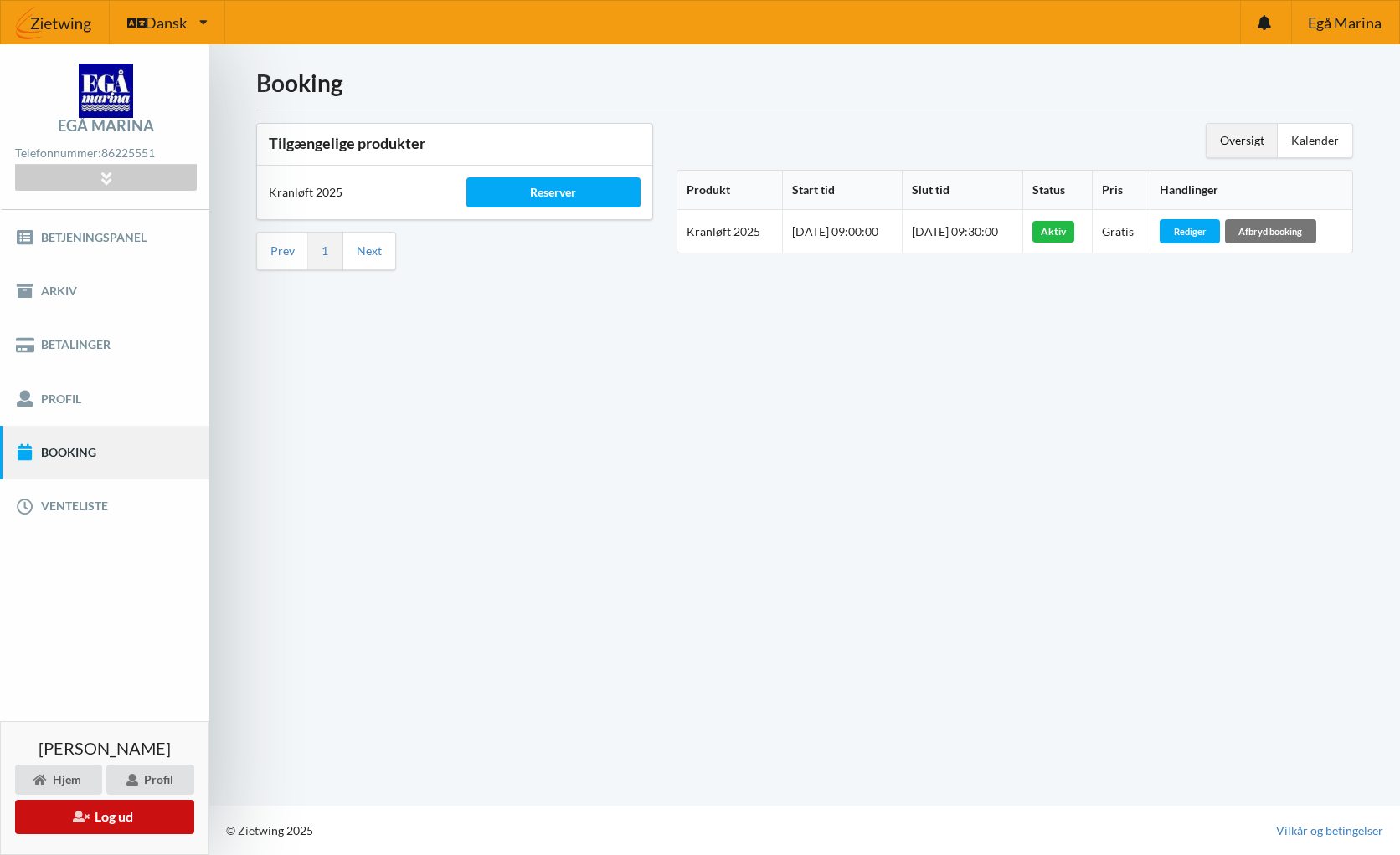
click at [75, 821] on icon at bounding box center [81, 816] width 16 height 12
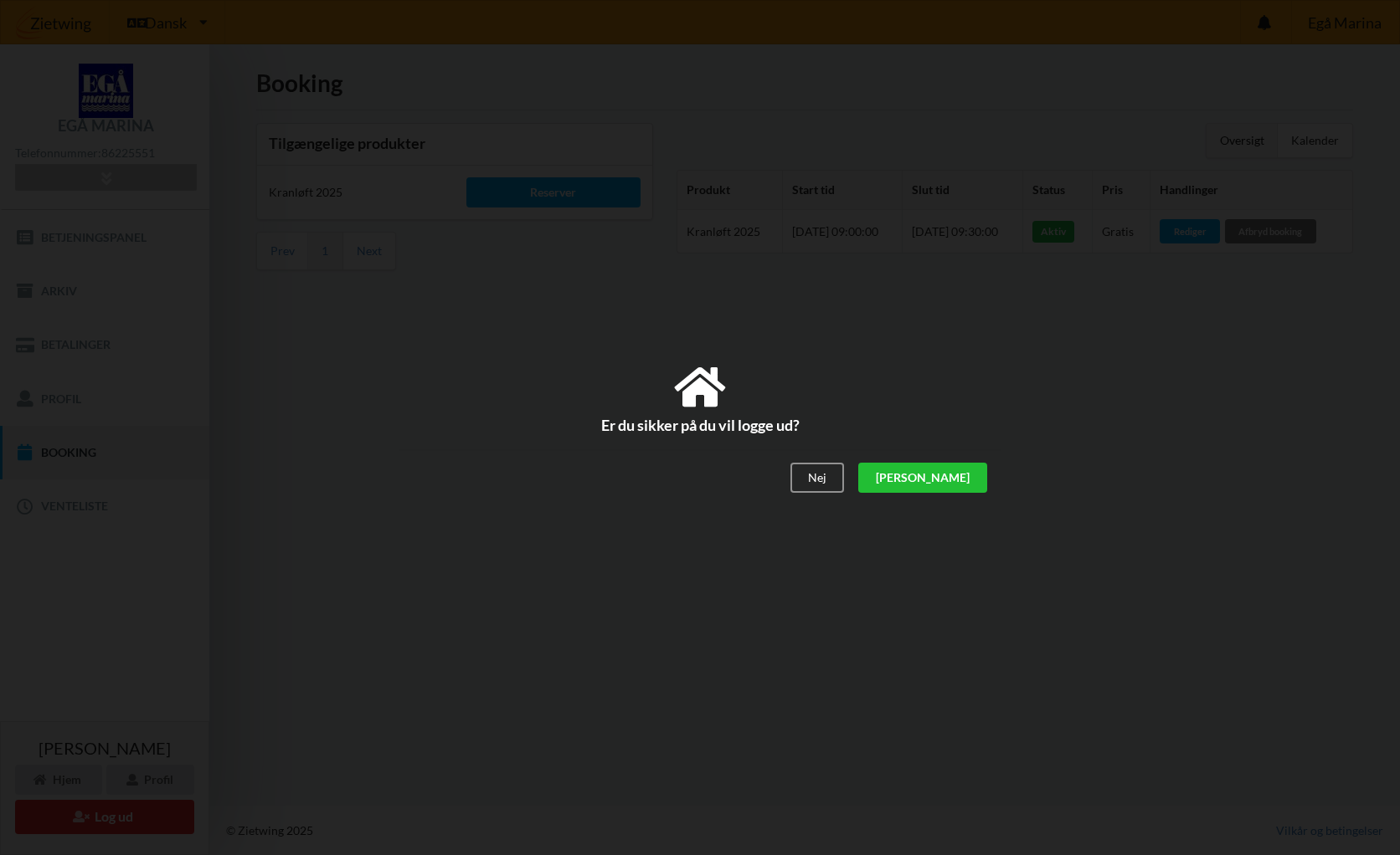
click at [972, 483] on div "[PERSON_NAME]" at bounding box center [922, 478] width 129 height 30
